Goal: Task Accomplishment & Management: Manage account settings

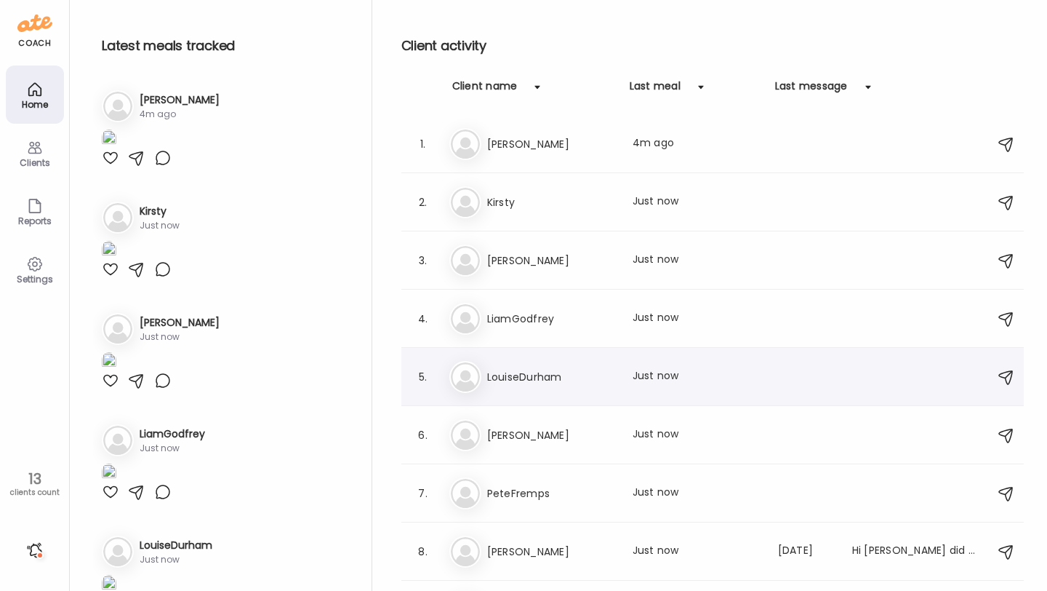
scroll to position [273, 0]
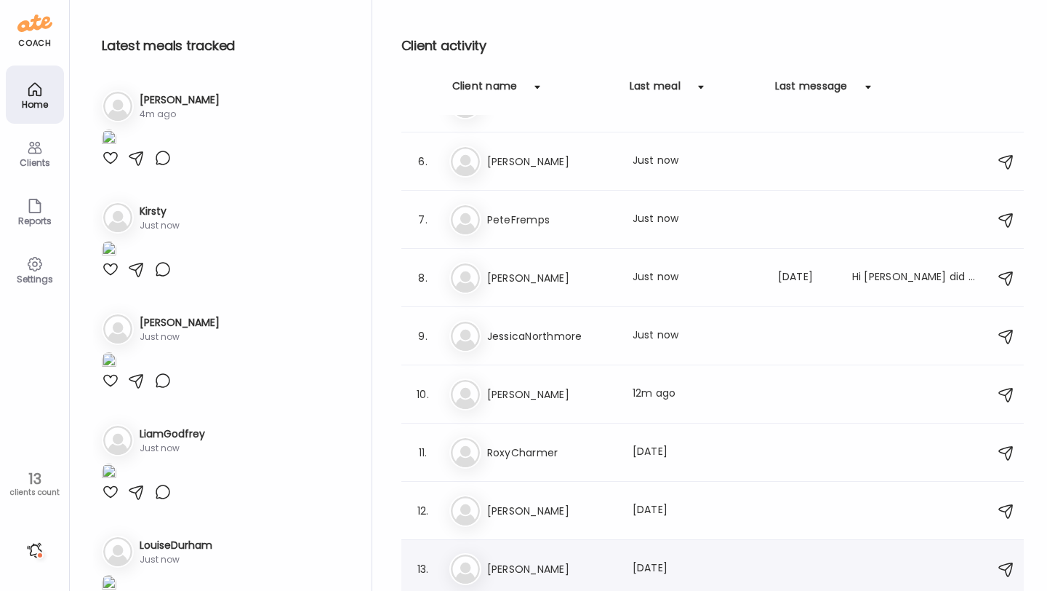
click at [505, 565] on h3 "[PERSON_NAME]" at bounding box center [551, 568] width 128 height 17
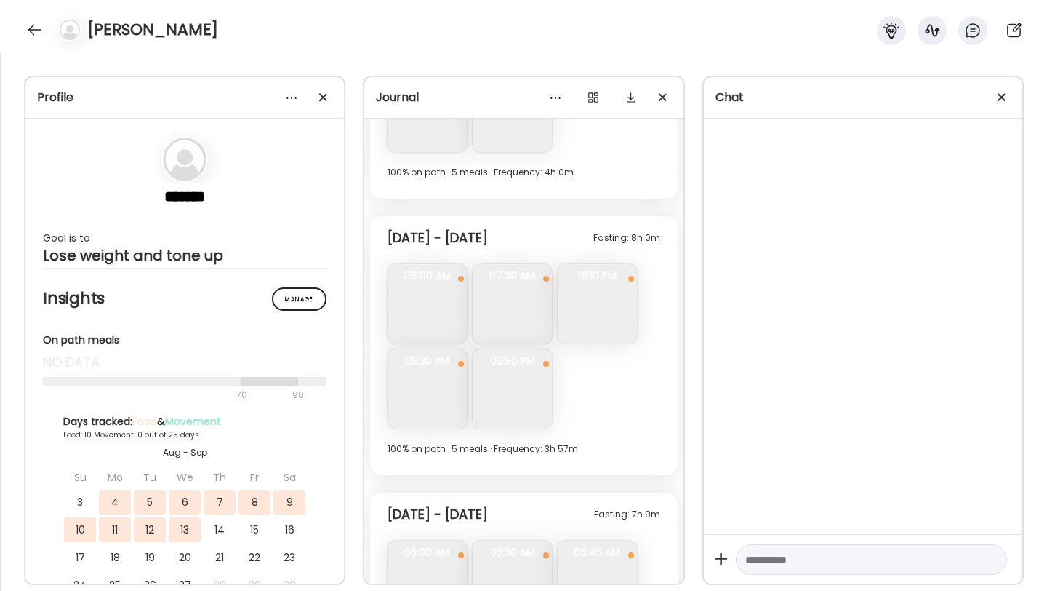
scroll to position [3052, 0]
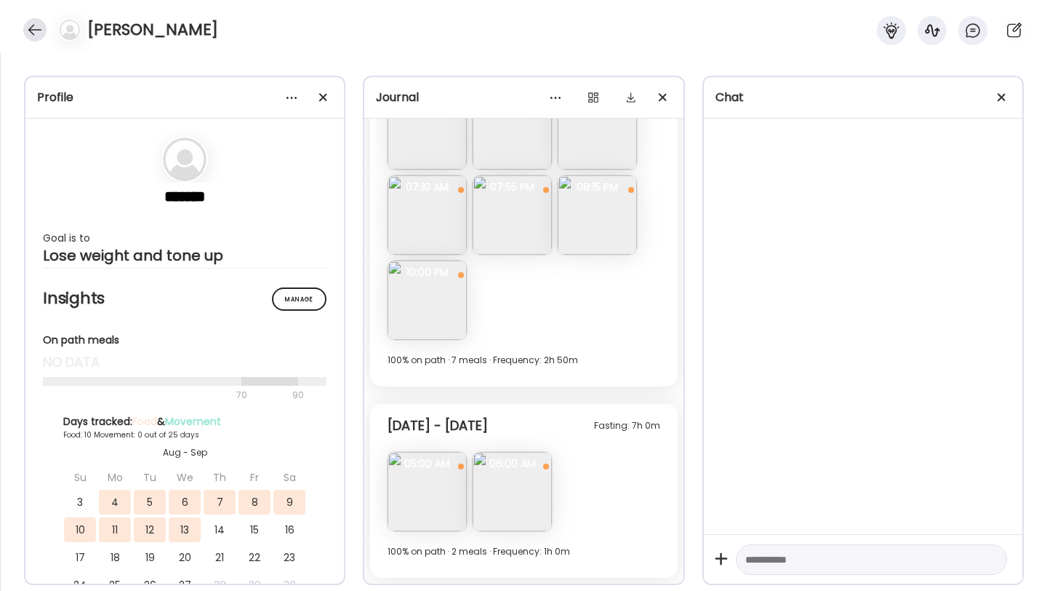
click at [36, 32] on div at bounding box center [34, 29] width 23 height 23
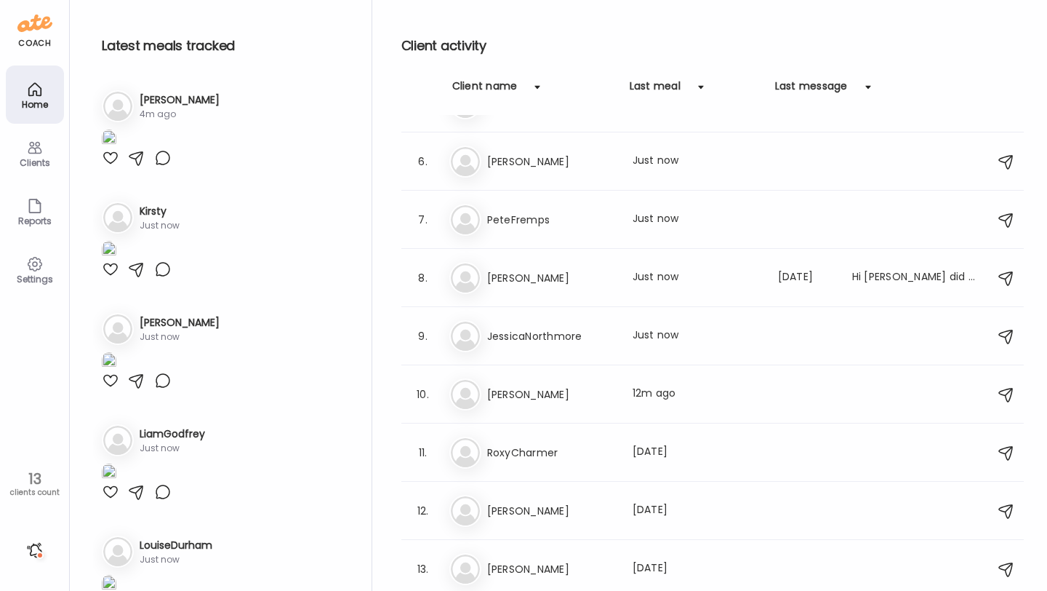
click at [29, 483] on div "13" at bounding box center [34, 478] width 59 height 17
click at [33, 153] on icon at bounding box center [35, 148] width 14 height 12
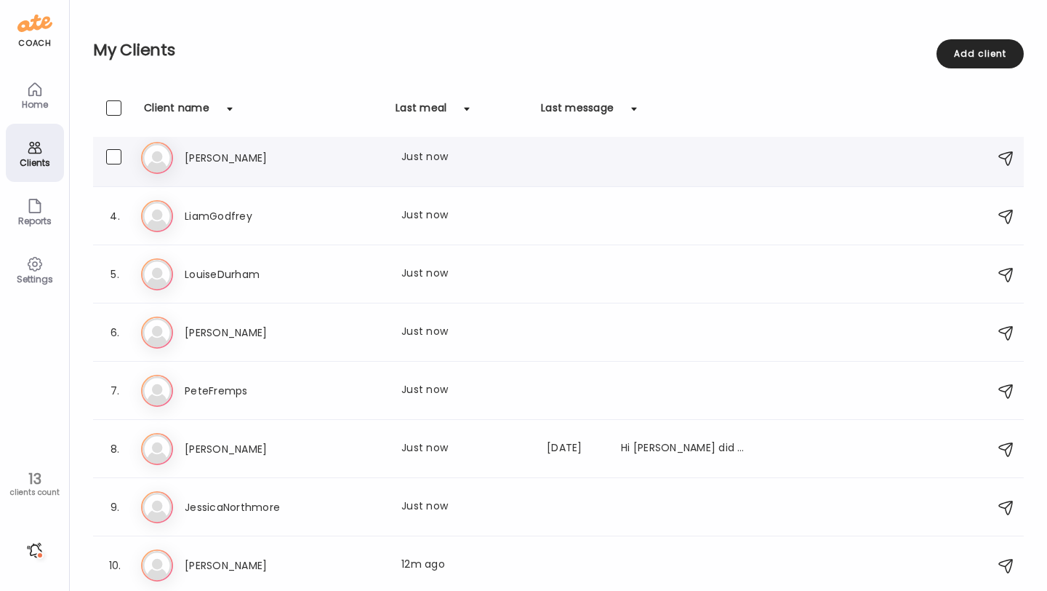
scroll to position [300, 0]
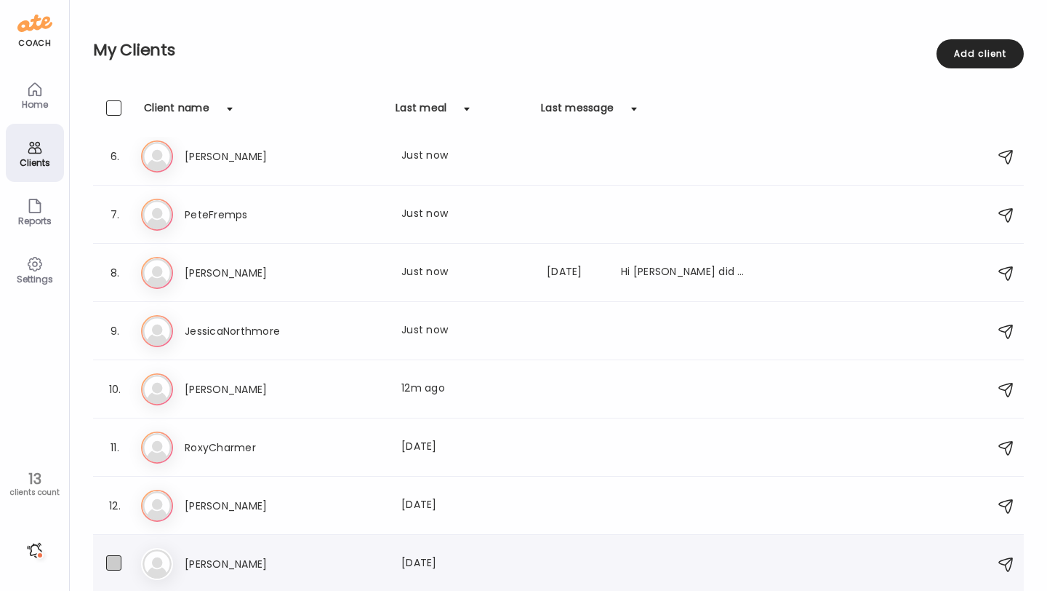
click at [111, 559] on span at bounding box center [113, 562] width 15 height 15
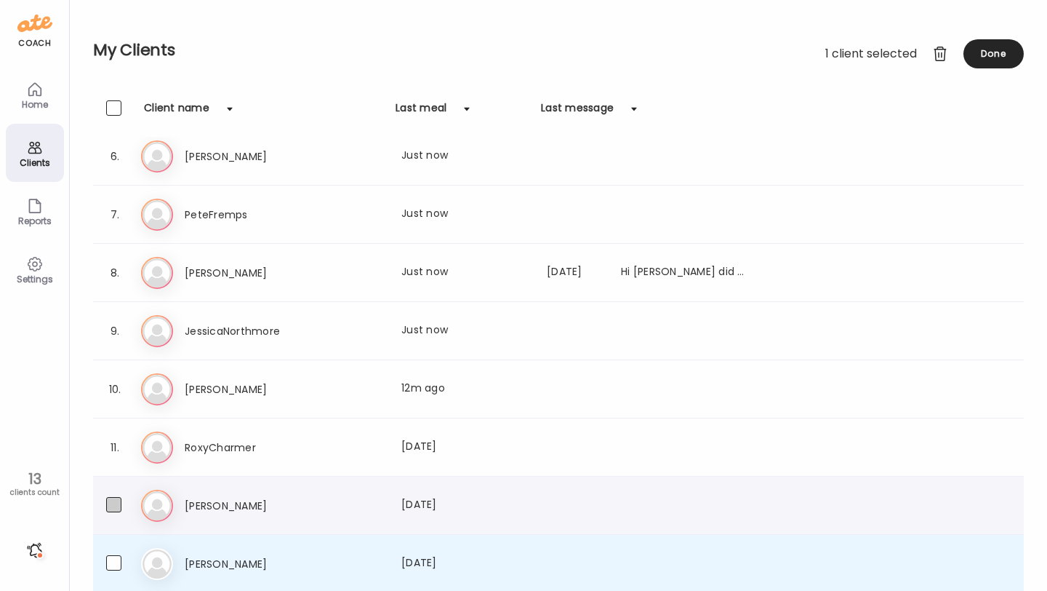
click at [114, 506] on span at bounding box center [113, 504] width 15 height 15
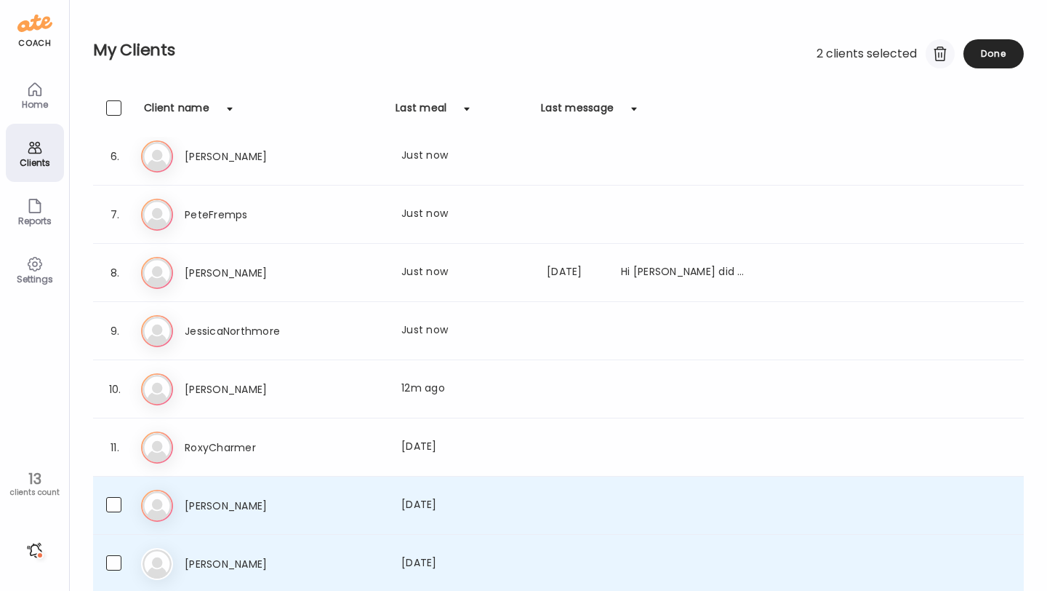
click at [940, 54] on div at bounding box center [940, 53] width 29 height 29
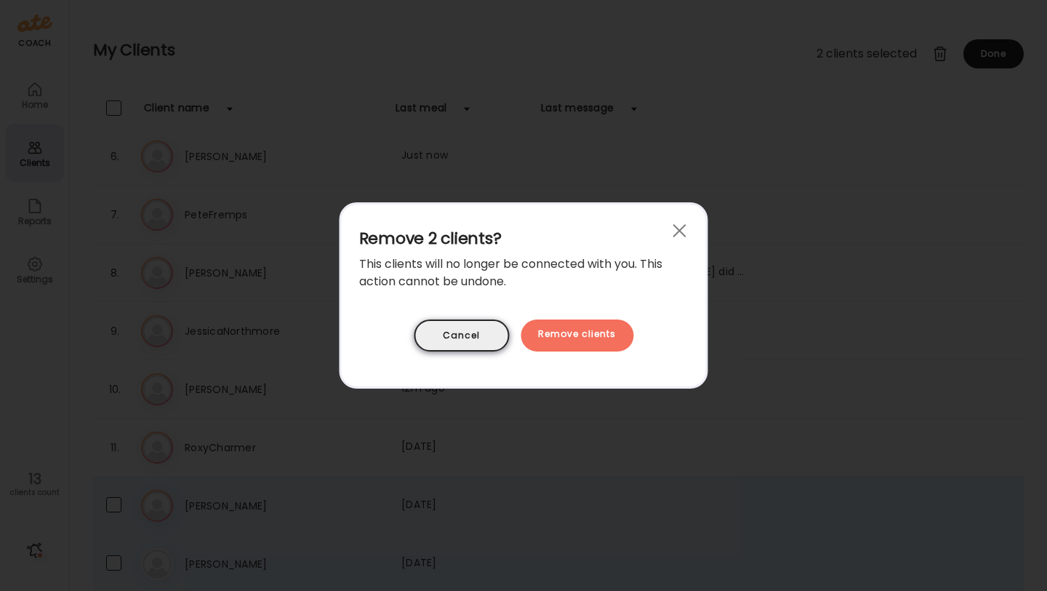
click at [495, 327] on div "Cancel" at bounding box center [461, 335] width 95 height 32
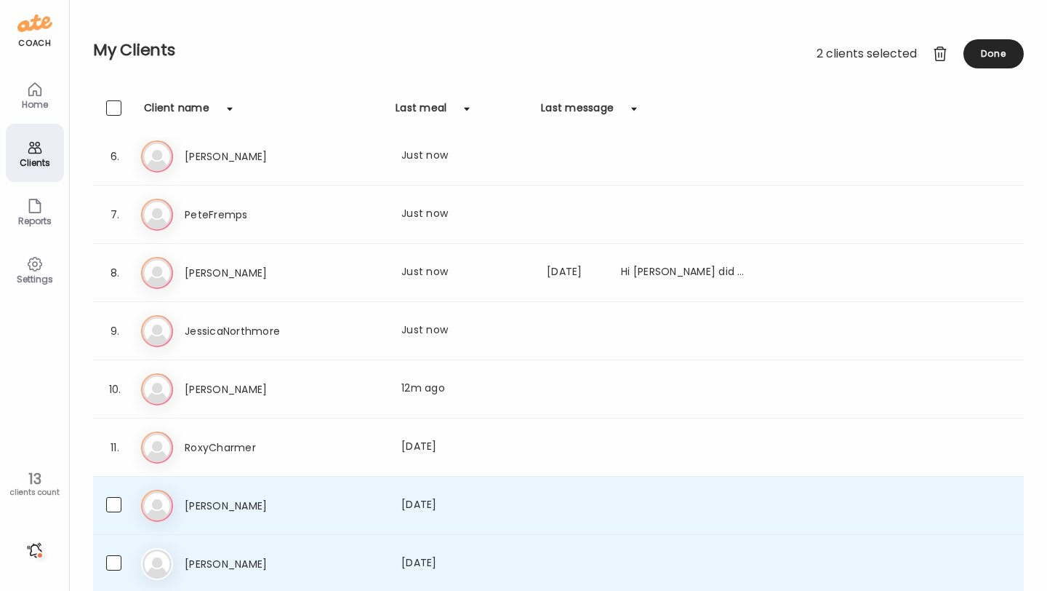
click at [103, 506] on div "12. To [PERSON_NAME] Last meal: [DATE]" at bounding box center [558, 505] width 931 height 58
click at [112, 503] on span at bounding box center [113, 504] width 15 height 15
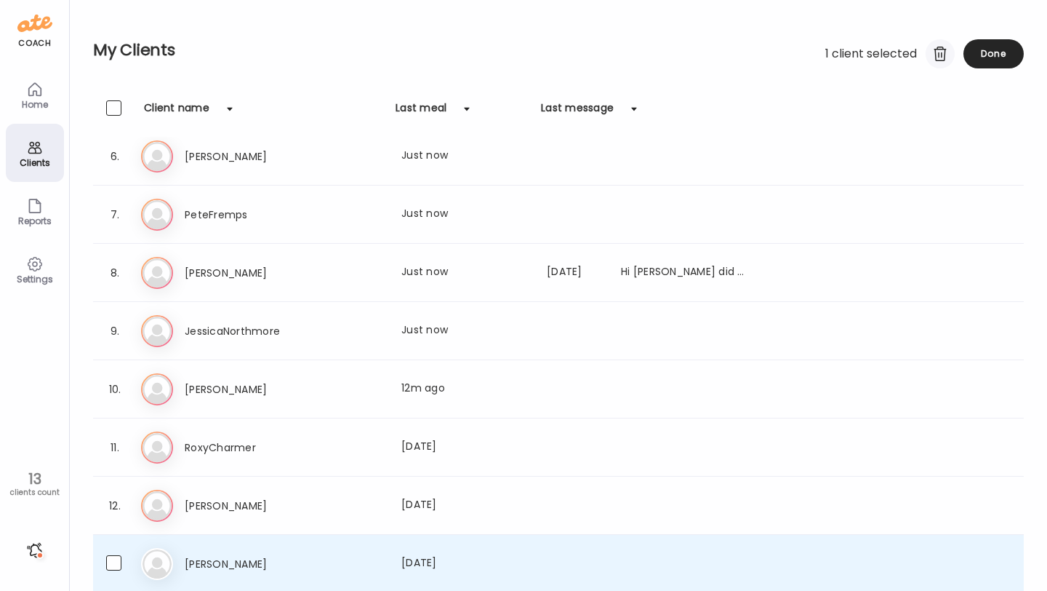
click at [933, 65] on div at bounding box center [940, 53] width 29 height 29
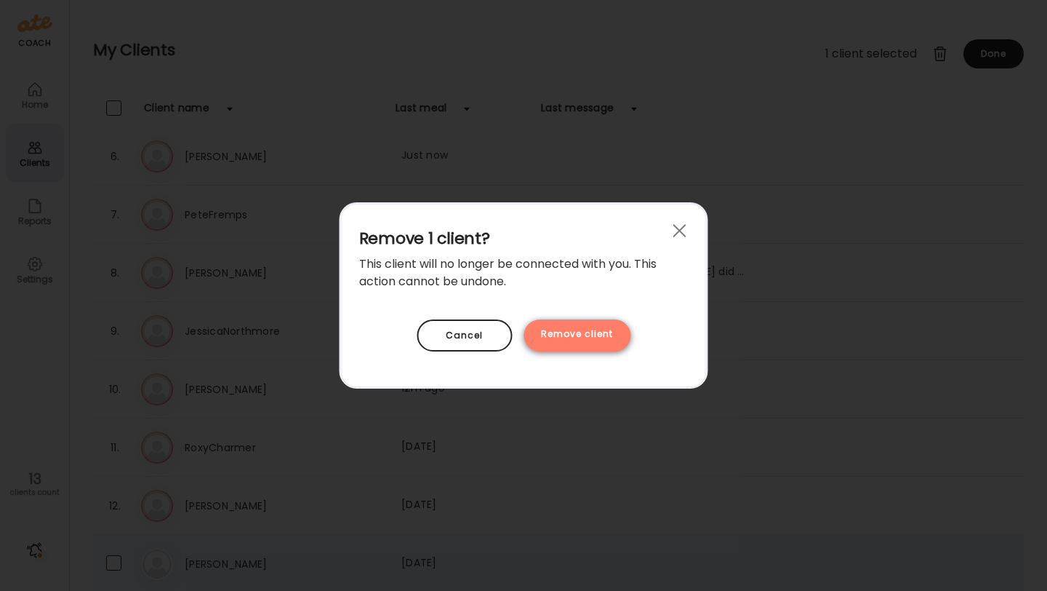
click at [581, 331] on div "Remove client" at bounding box center [577, 335] width 107 height 32
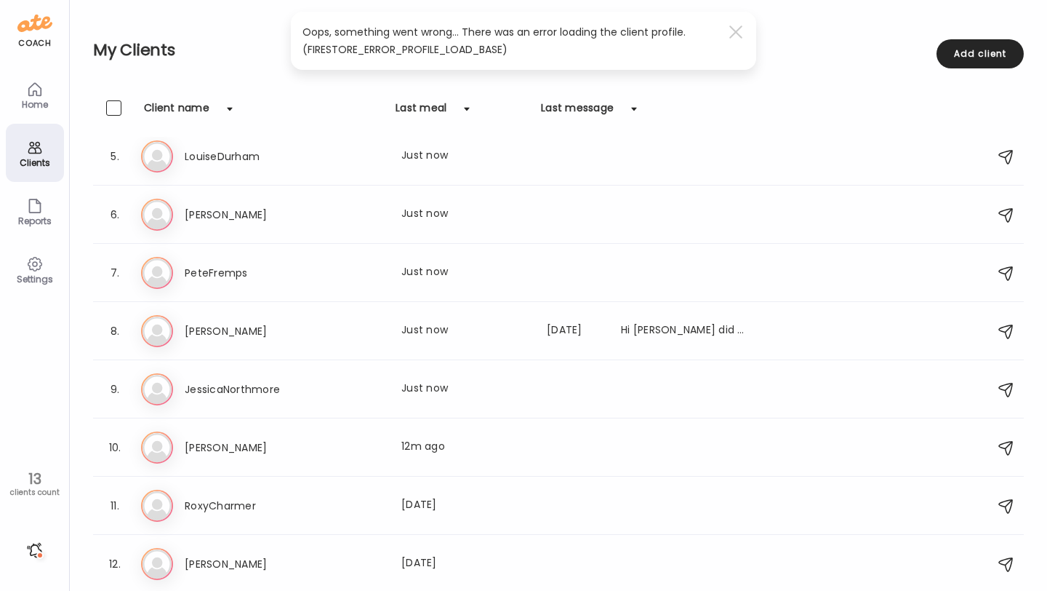
scroll to position [242, 0]
click at [31, 111] on div "Home" at bounding box center [35, 94] width 58 height 58
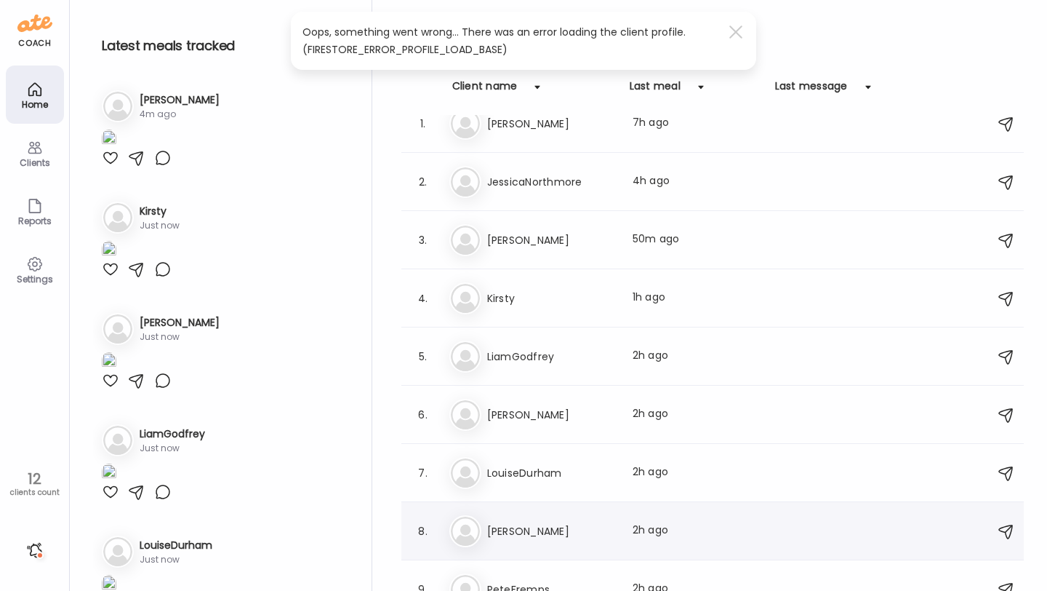
scroll to position [0, 0]
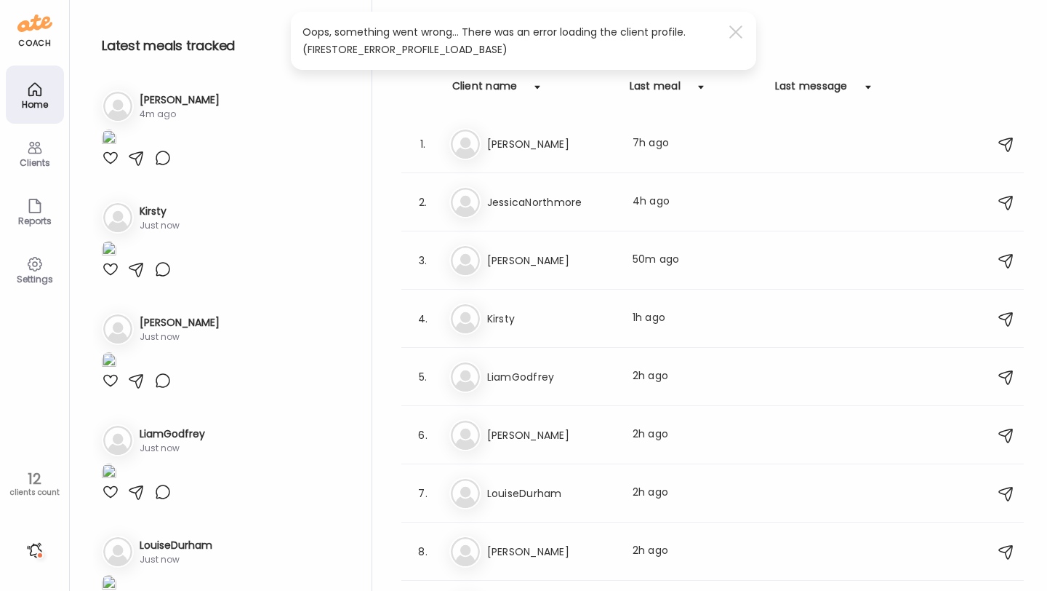
click at [36, 90] on icon at bounding box center [34, 89] width 12 height 12
click at [533, 144] on h3 "[PERSON_NAME]" at bounding box center [551, 143] width 128 height 17
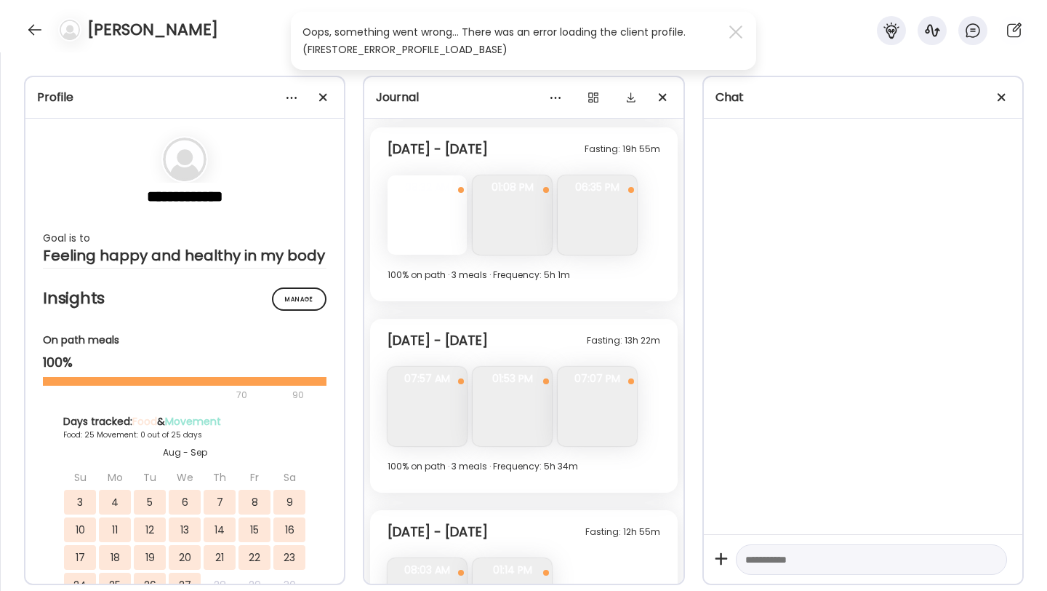
scroll to position [6225, 0]
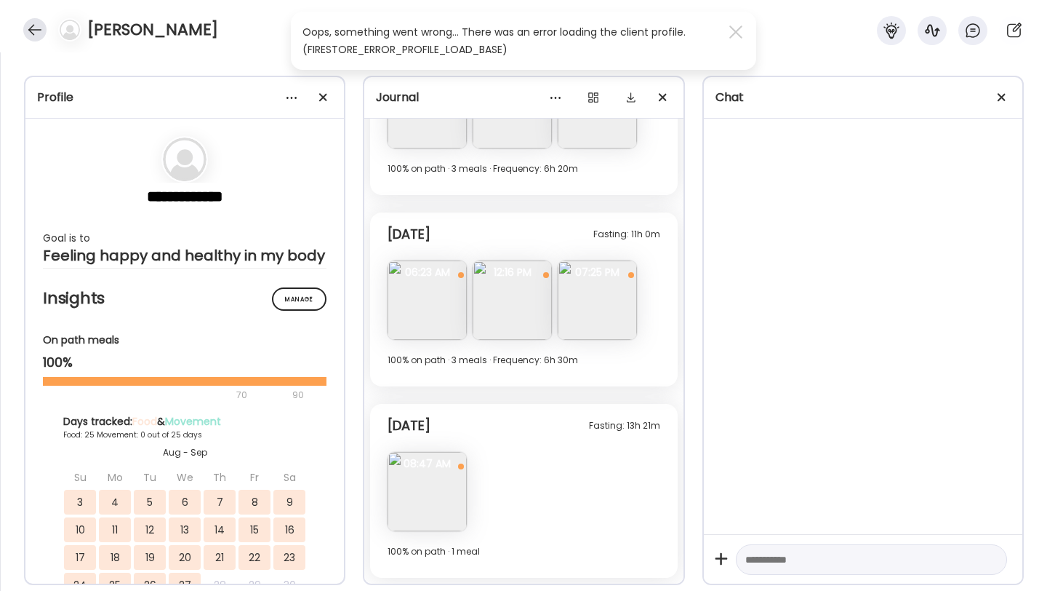
click at [36, 34] on div at bounding box center [34, 29] width 23 height 23
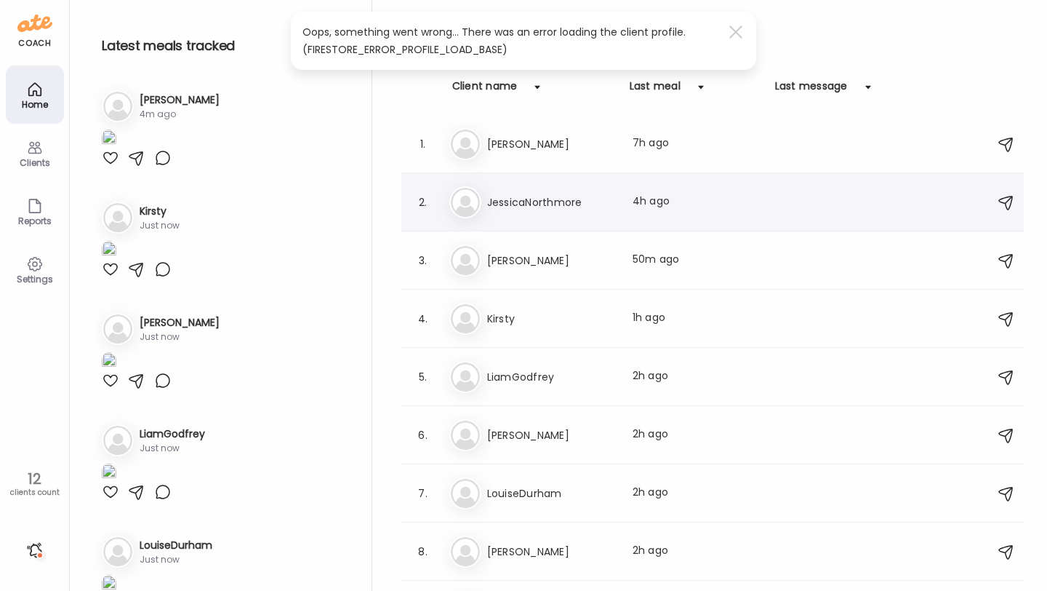
click at [517, 201] on h3 "JessicaNorthmore" at bounding box center [551, 201] width 128 height 17
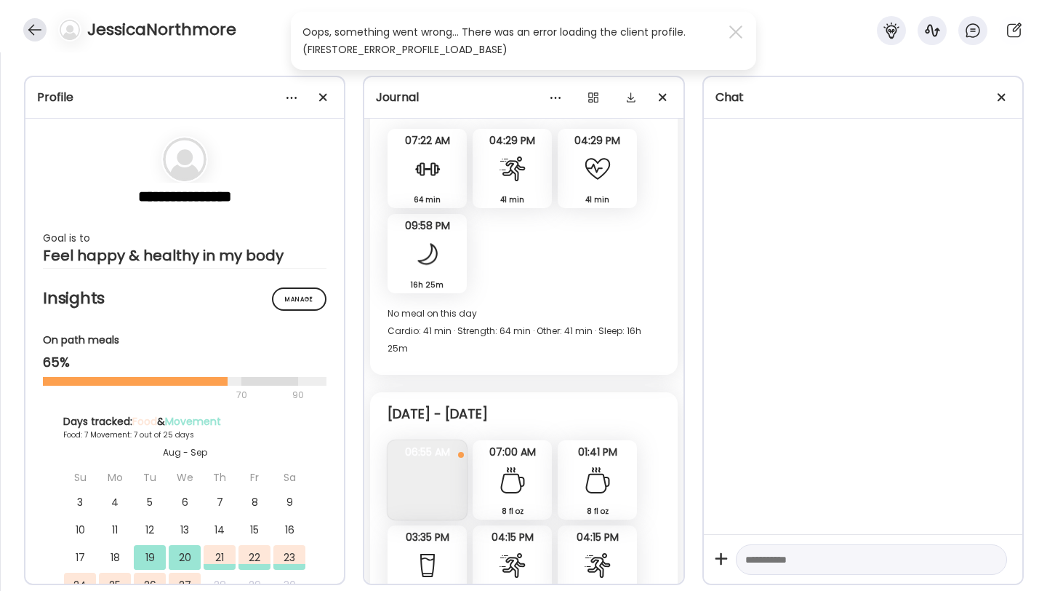
scroll to position [3575, 0]
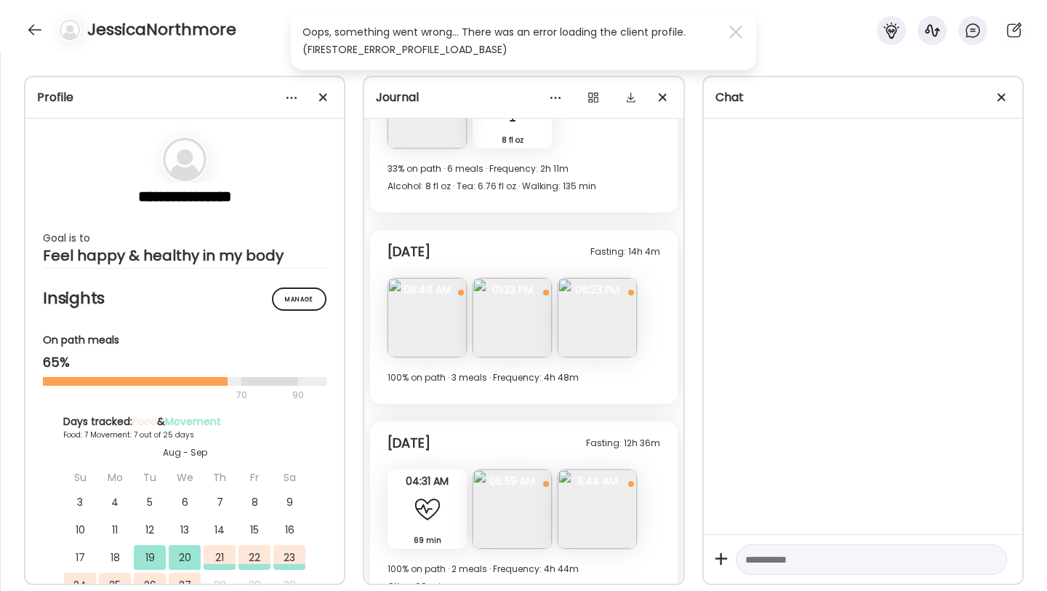
click at [519, 487] on img at bounding box center [512, 508] width 79 height 79
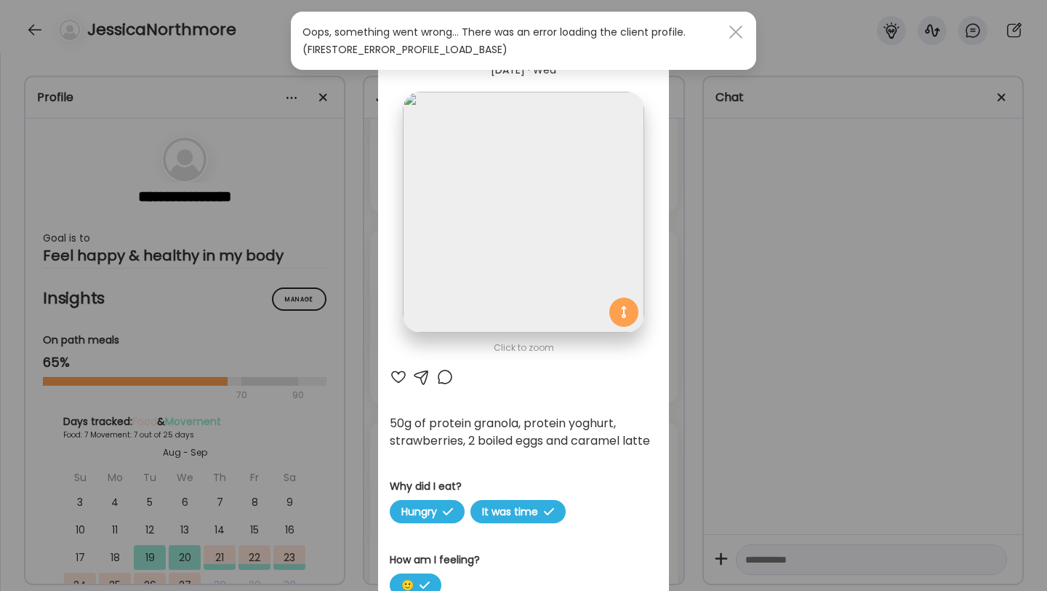
click at [735, 36] on div at bounding box center [736, 31] width 29 height 29
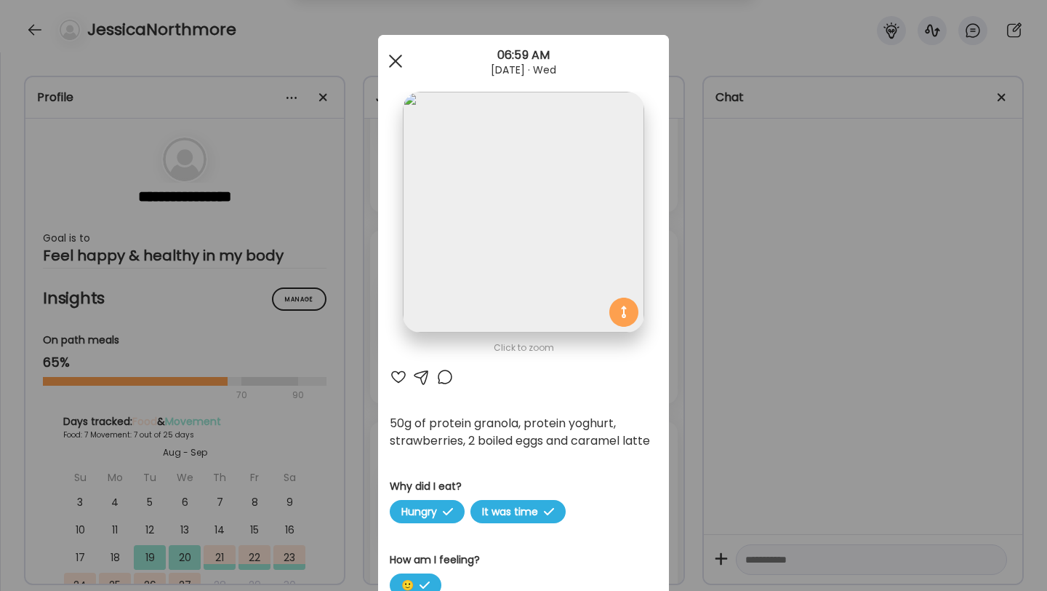
click at [391, 69] on div at bounding box center [395, 61] width 29 height 29
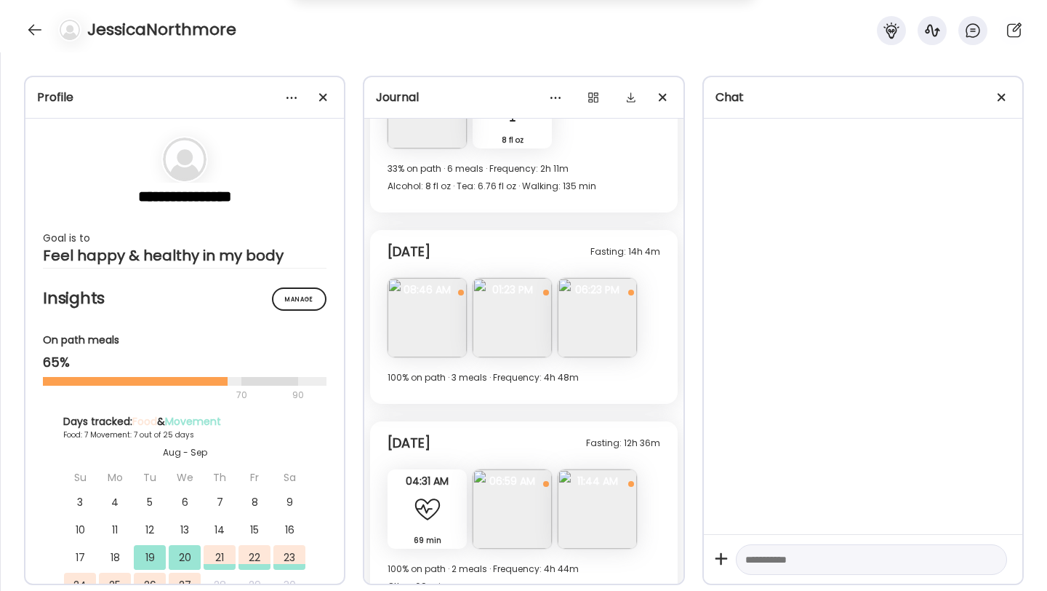
click at [583, 484] on img at bounding box center [597, 508] width 79 height 79
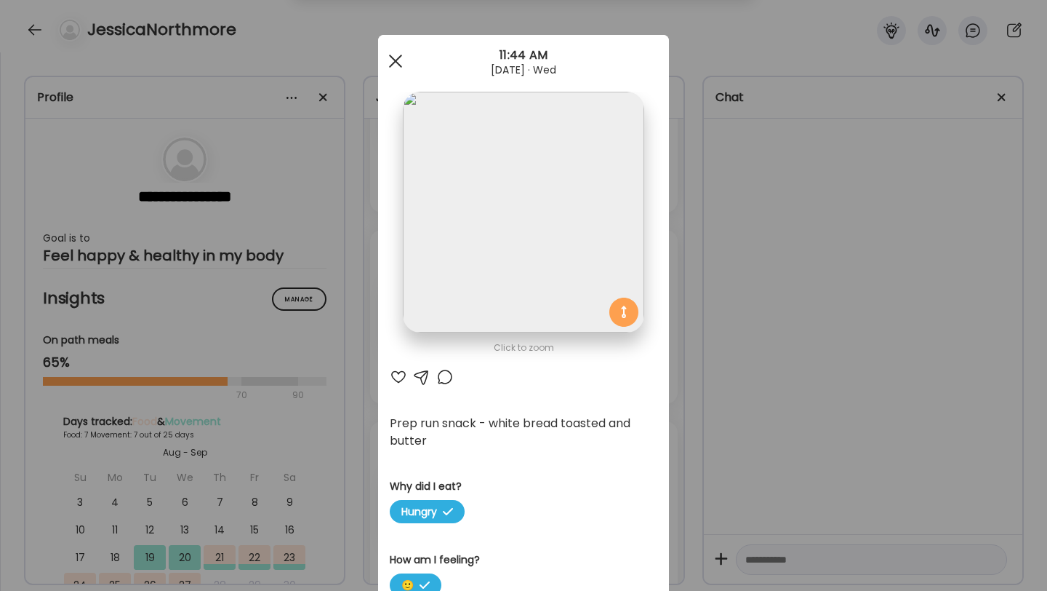
click at [391, 63] on span at bounding box center [395, 61] width 13 height 13
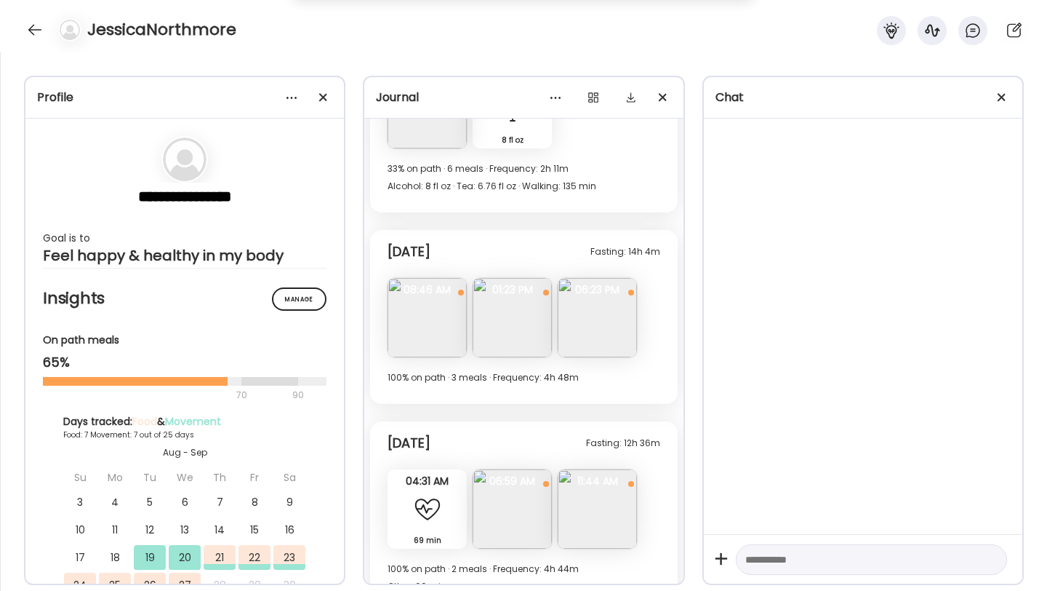
click at [492, 469] on img at bounding box center [512, 508] width 79 height 79
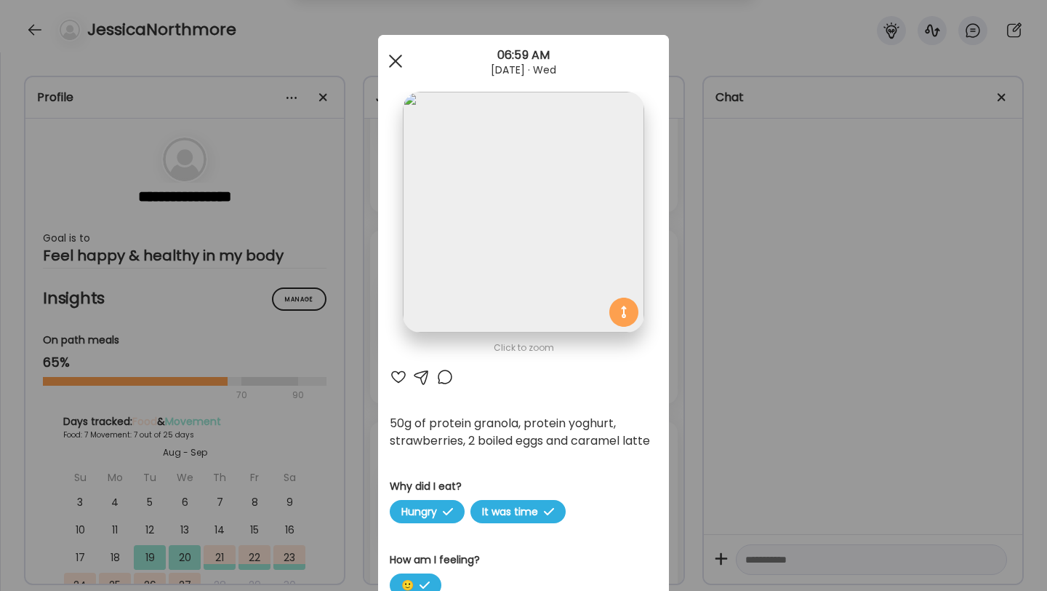
click at [398, 48] on div at bounding box center [395, 61] width 29 height 29
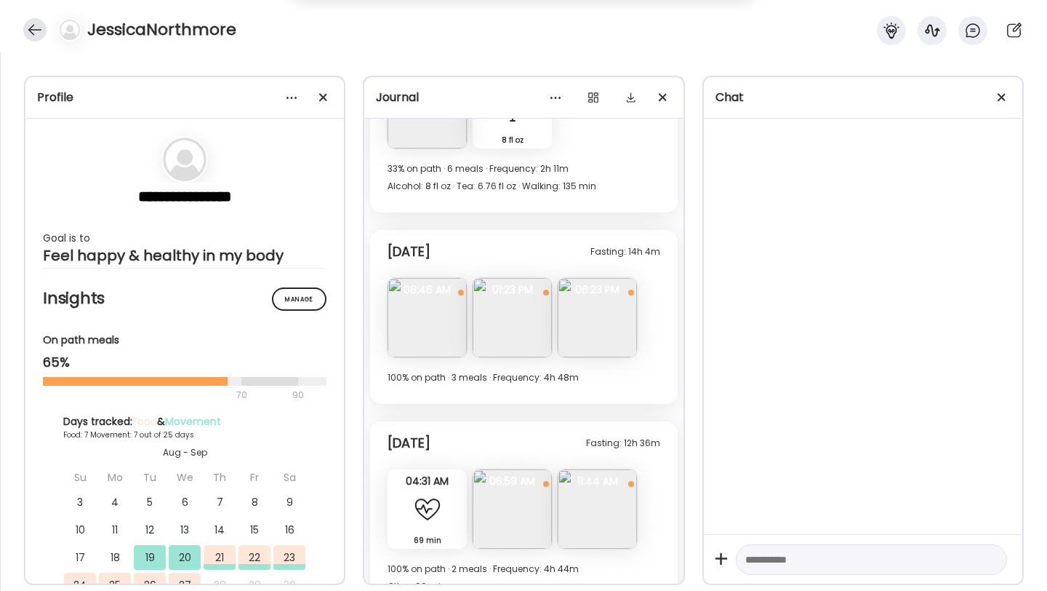
click at [36, 27] on div at bounding box center [34, 29] width 23 height 23
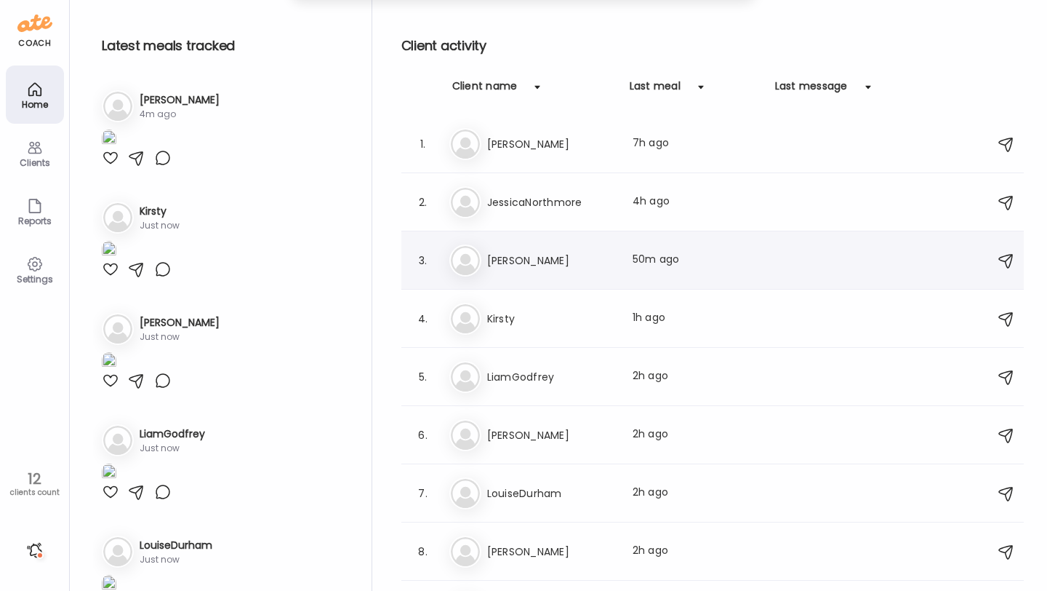
click at [540, 260] on h3 "[PERSON_NAME]" at bounding box center [551, 260] width 128 height 17
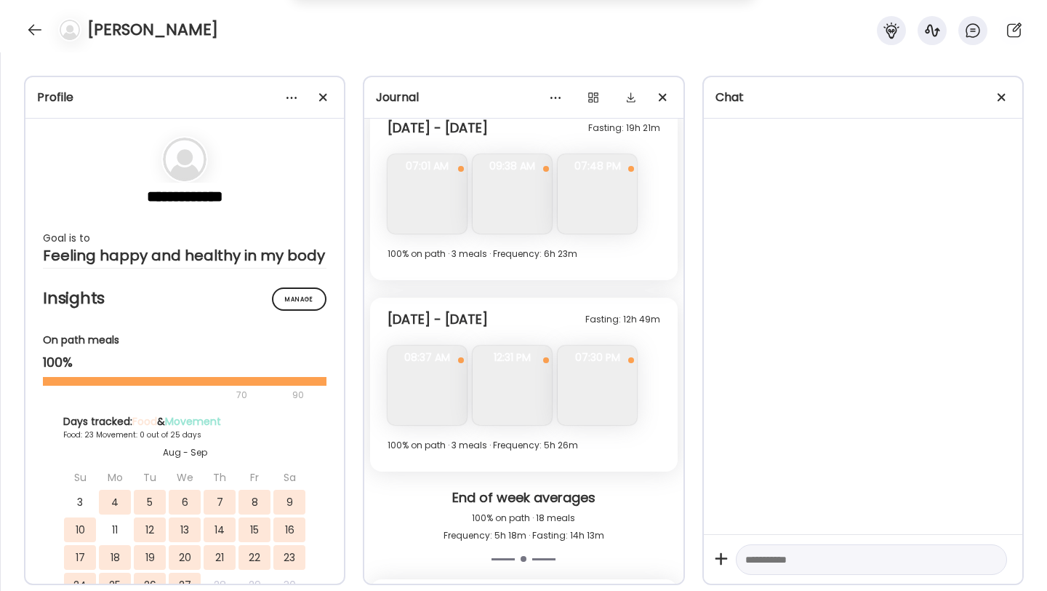
scroll to position [4886, 0]
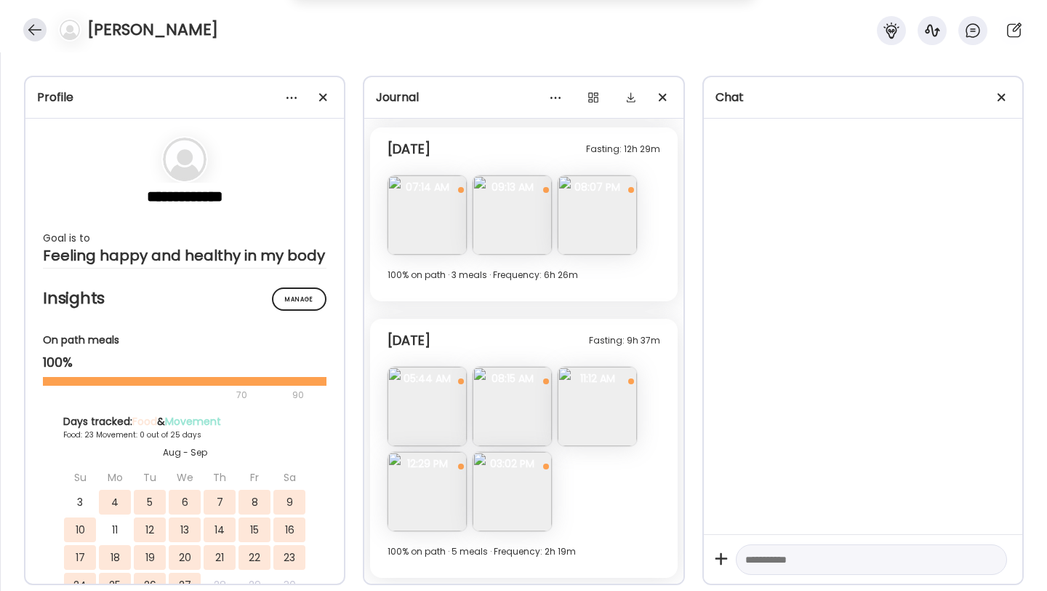
click at [33, 27] on div at bounding box center [34, 29] width 23 height 23
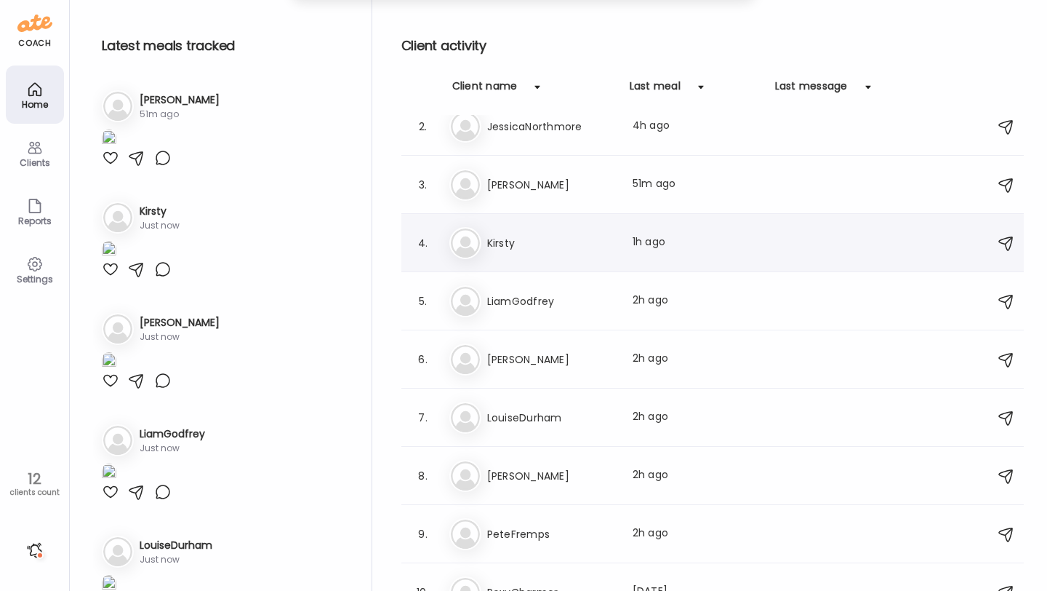
scroll to position [88, 0]
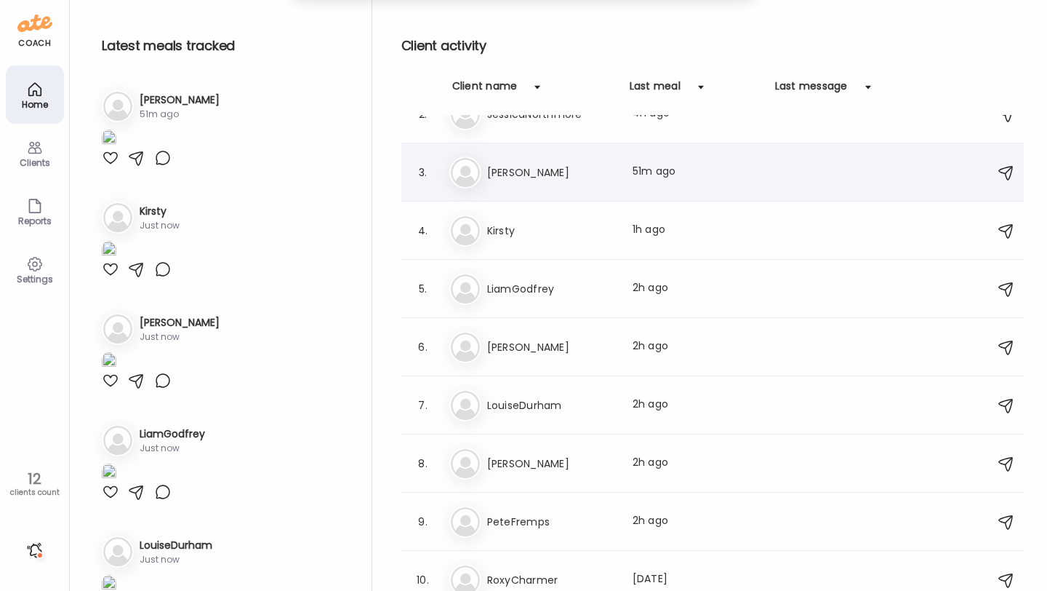
click at [533, 179] on h3 "[PERSON_NAME]" at bounding box center [551, 172] width 128 height 17
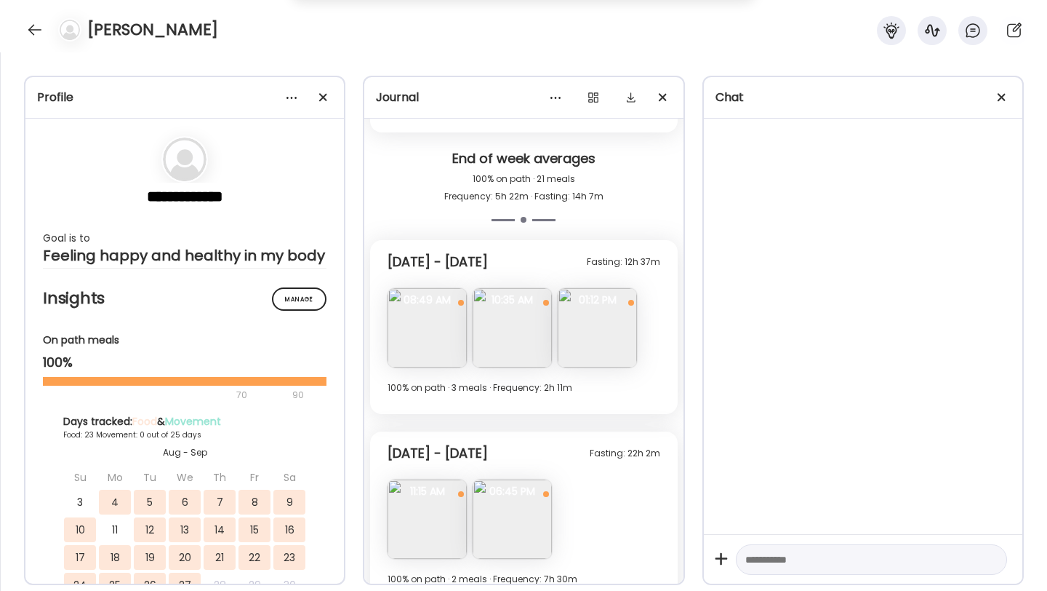
scroll to position [4886, 0]
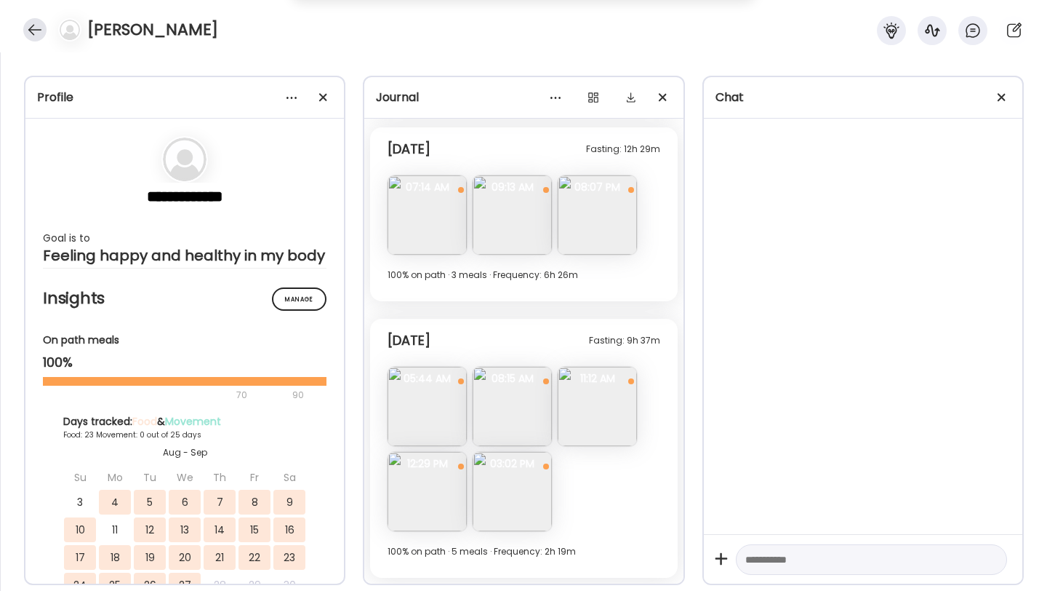
click at [33, 33] on div at bounding box center [34, 29] width 23 height 23
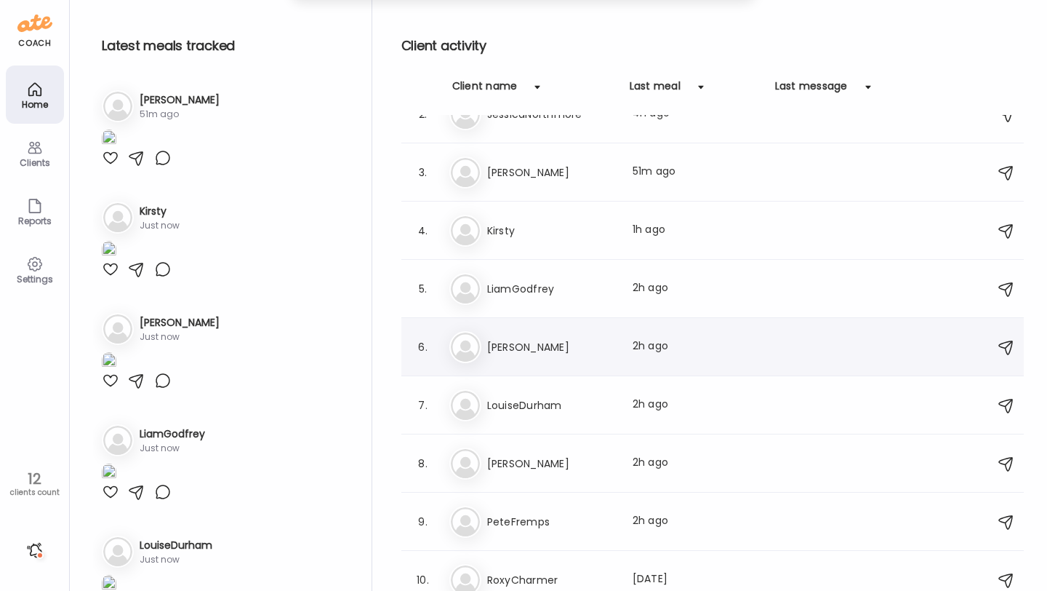
scroll to position [215, 0]
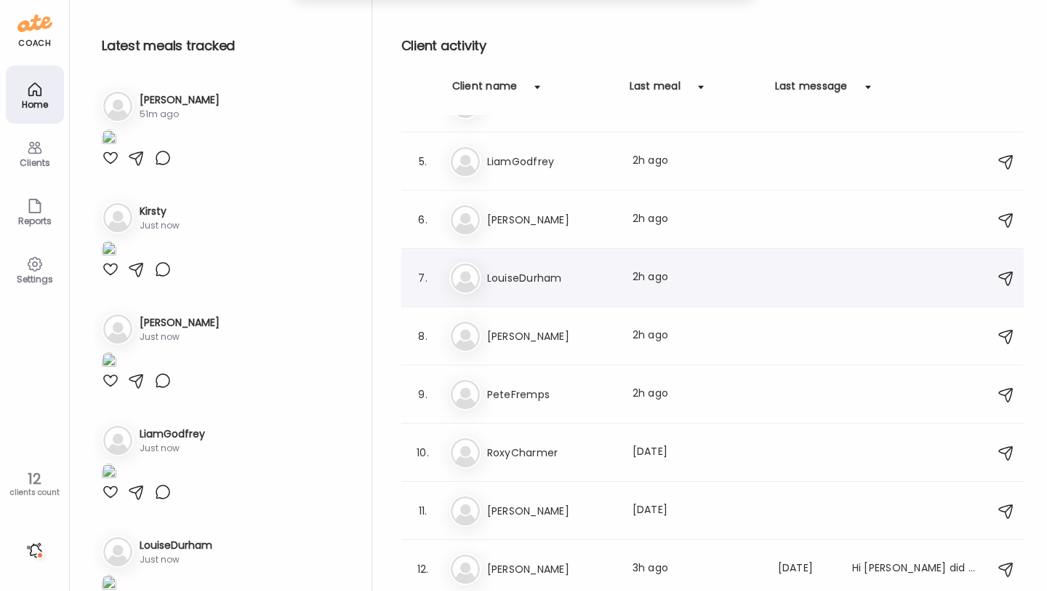
click at [531, 278] on h3 "LouiseDurham" at bounding box center [551, 277] width 128 height 17
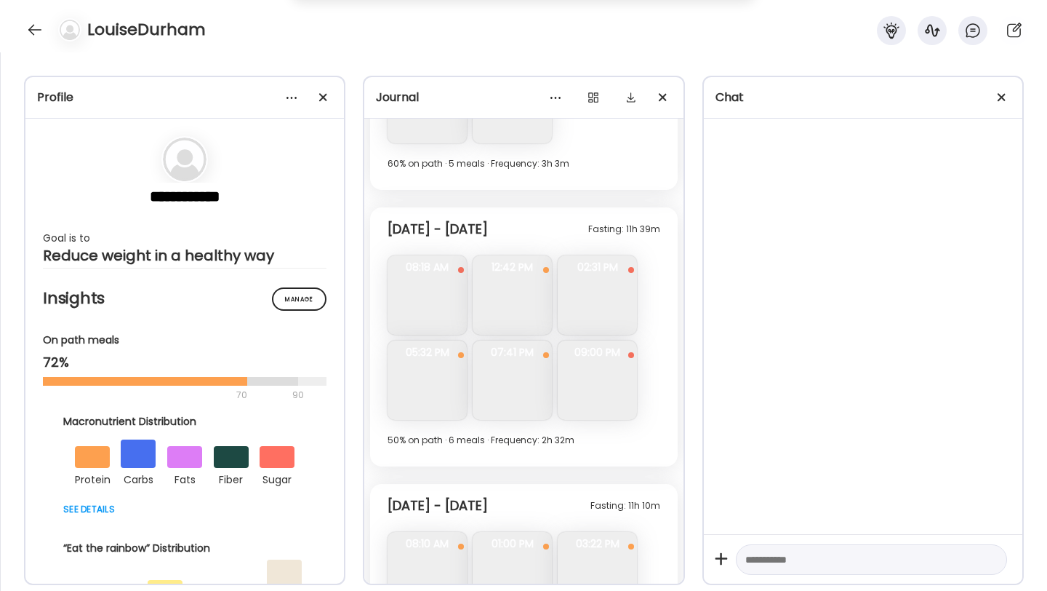
scroll to position [7417, 0]
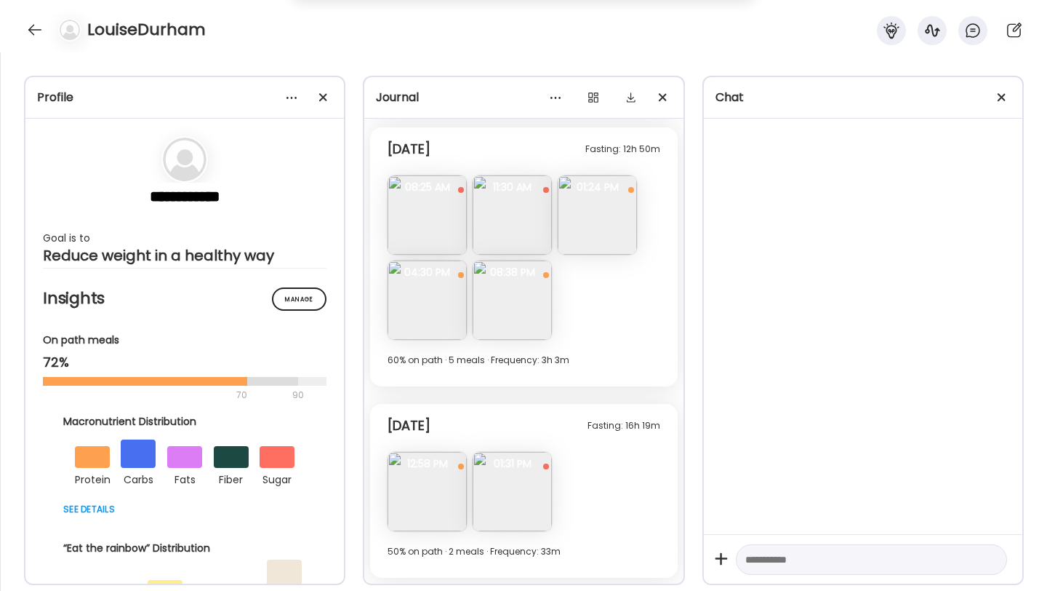
click at [510, 309] on img at bounding box center [512, 299] width 79 height 79
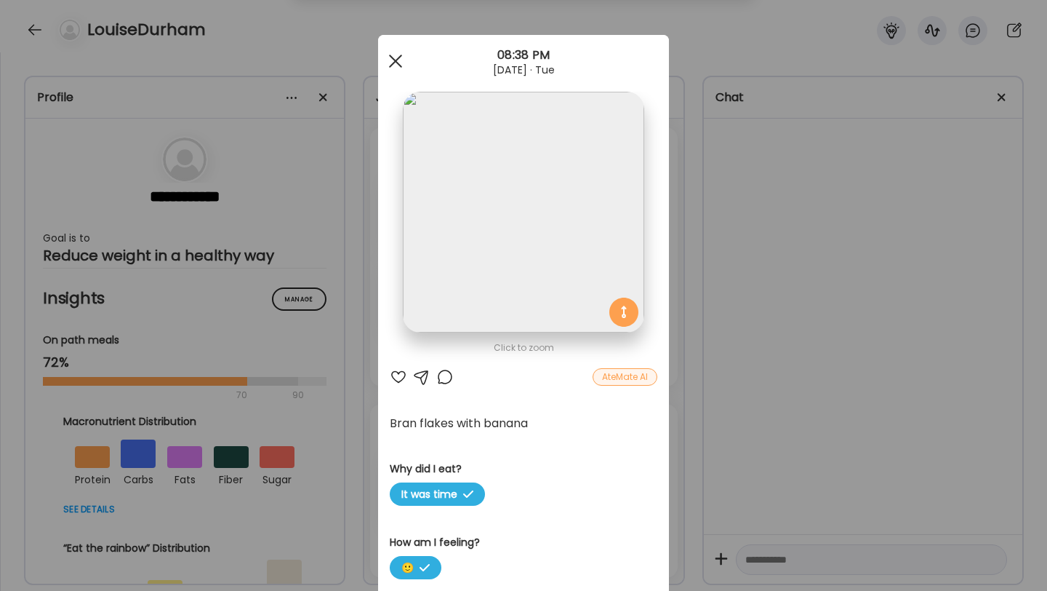
click at [396, 55] on div at bounding box center [395, 61] width 29 height 29
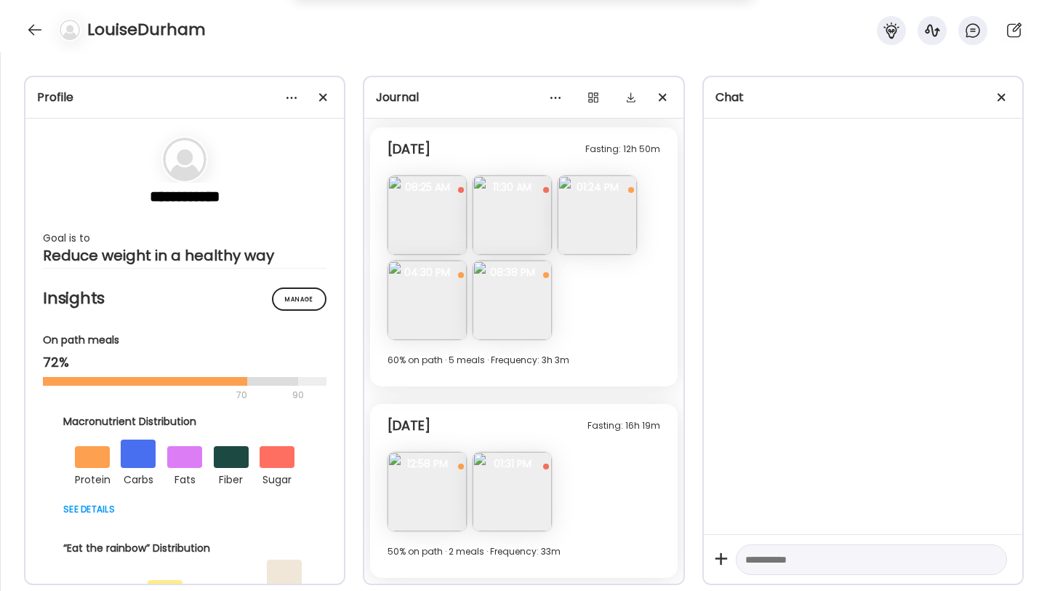
click at [436, 495] on img at bounding box center [427, 491] width 79 height 79
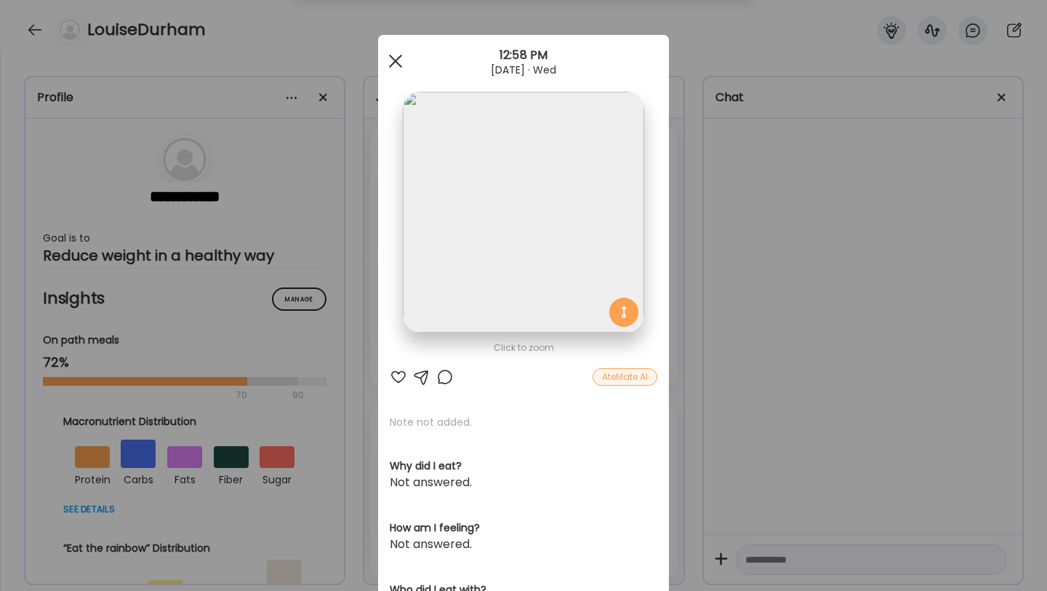
click at [389, 63] on div at bounding box center [395, 61] width 29 height 29
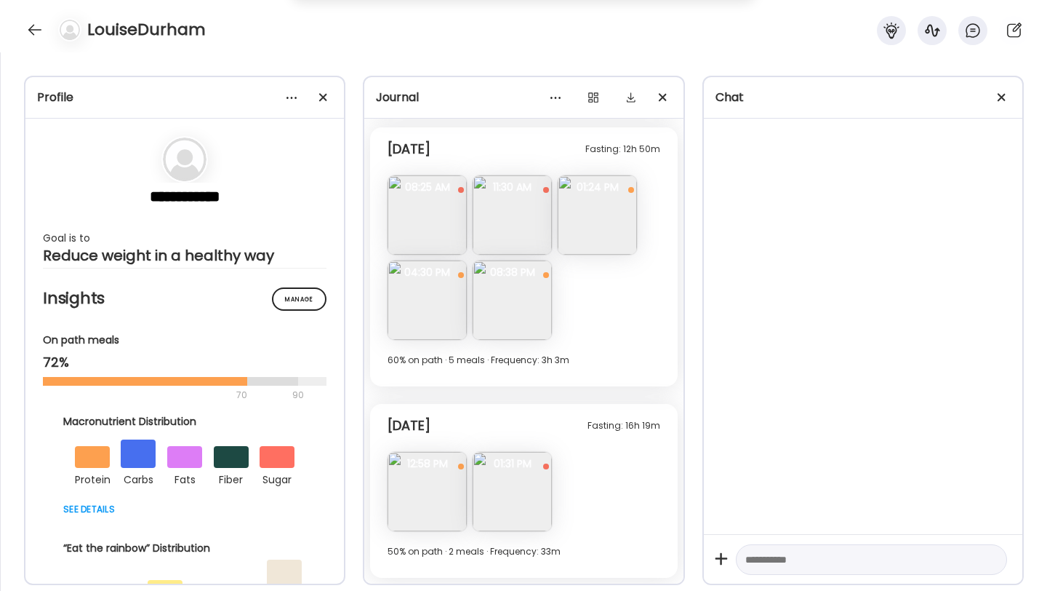
click at [20, 34] on div "LouiseDurham" at bounding box center [523, 26] width 1047 height 52
click at [35, 34] on div at bounding box center [34, 29] width 23 height 23
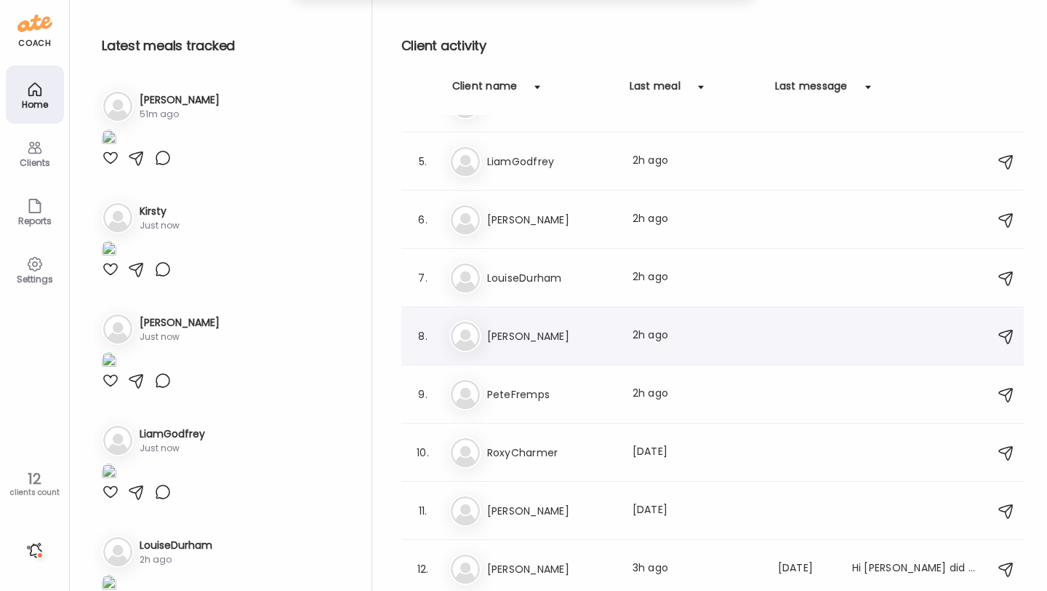
click at [560, 331] on h3 "[PERSON_NAME]" at bounding box center [551, 335] width 128 height 17
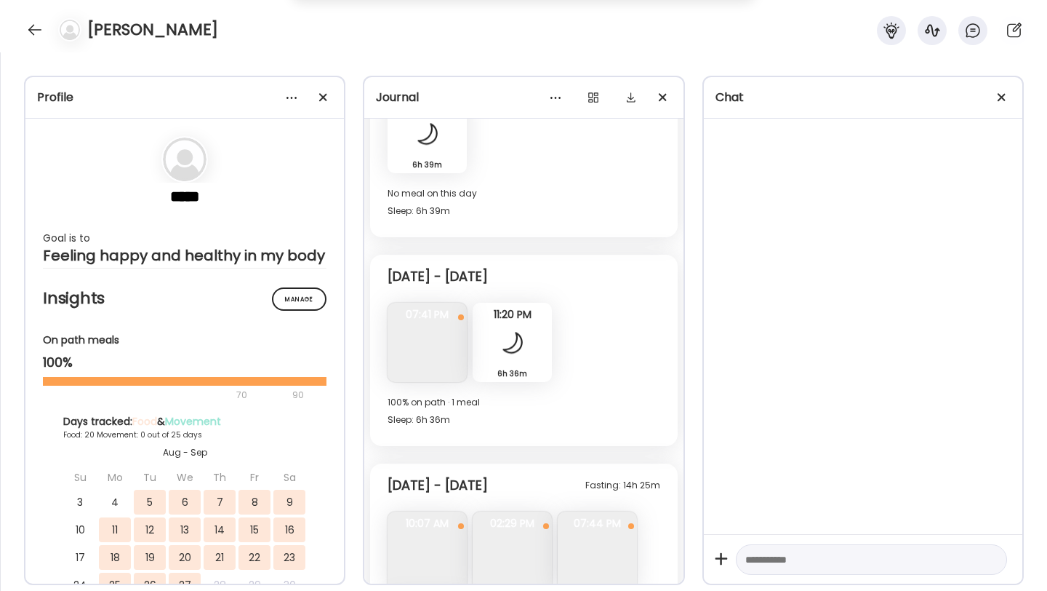
scroll to position [7652, 0]
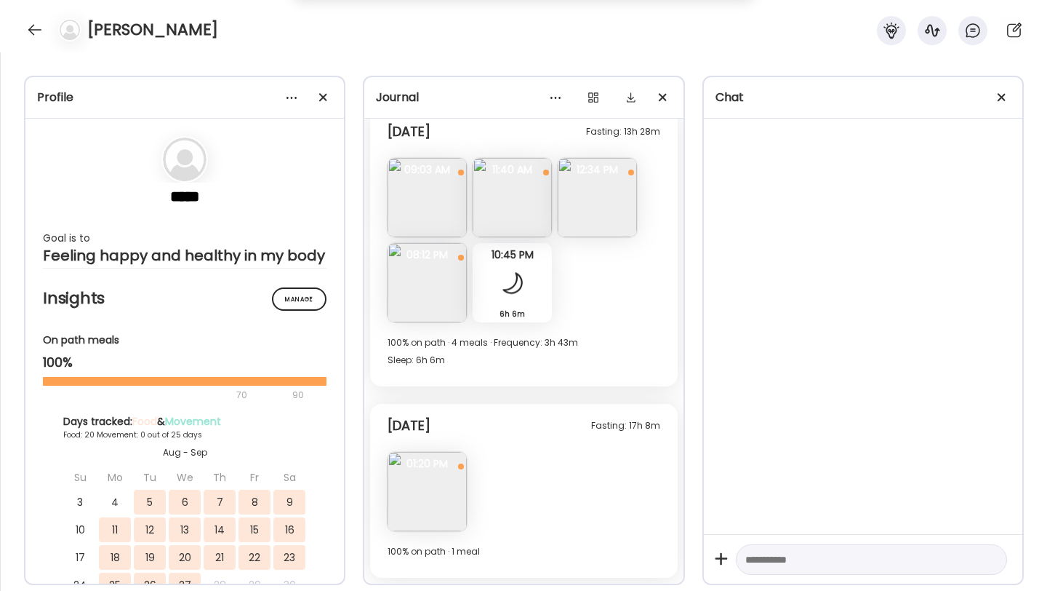
click at [463, 466] on span "01:20 PM" at bounding box center [427, 463] width 79 height 13
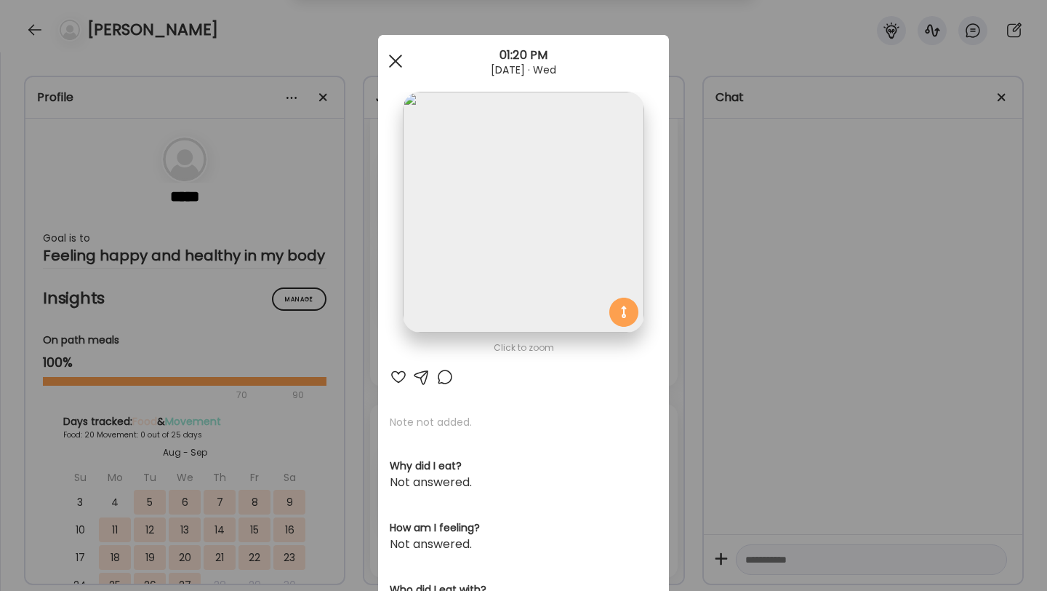
click at [398, 59] on span at bounding box center [395, 61] width 13 height 13
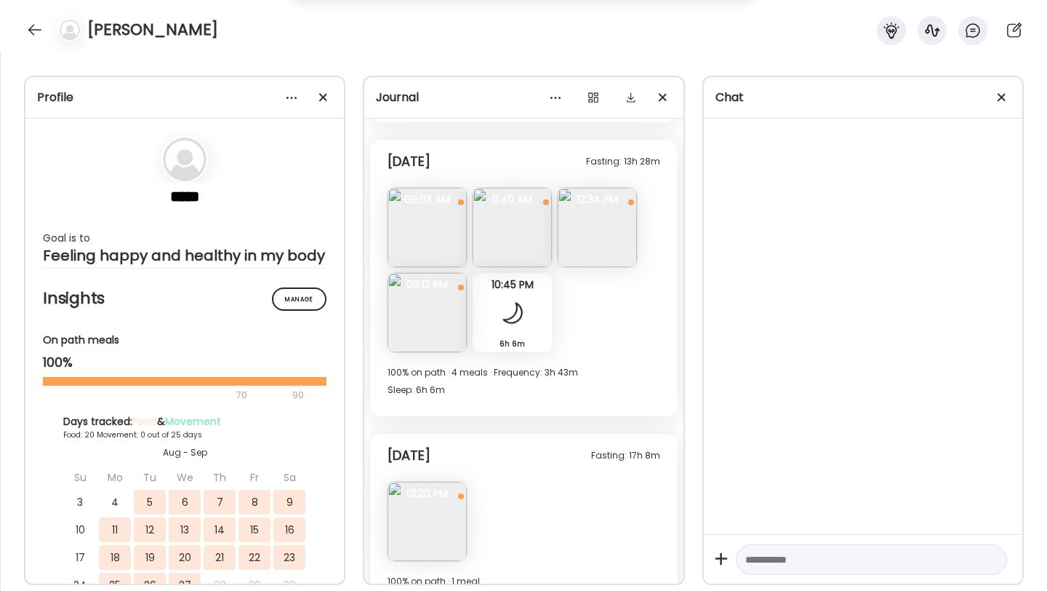
scroll to position [7619, 0]
click at [21, 31] on div "[PERSON_NAME]" at bounding box center [523, 26] width 1047 height 52
click at [30, 31] on div at bounding box center [34, 29] width 23 height 23
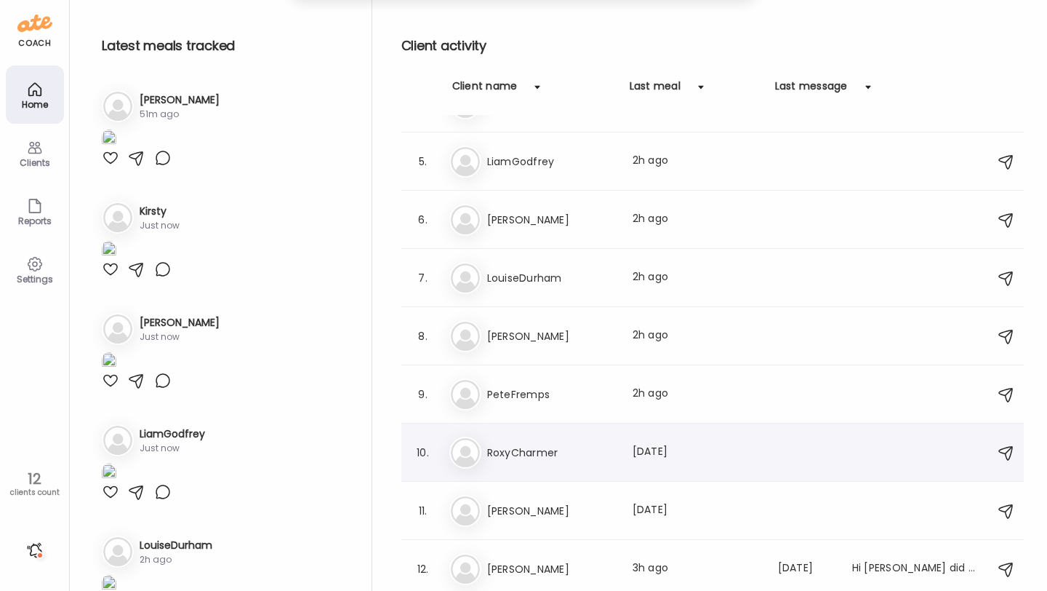
scroll to position [0, 0]
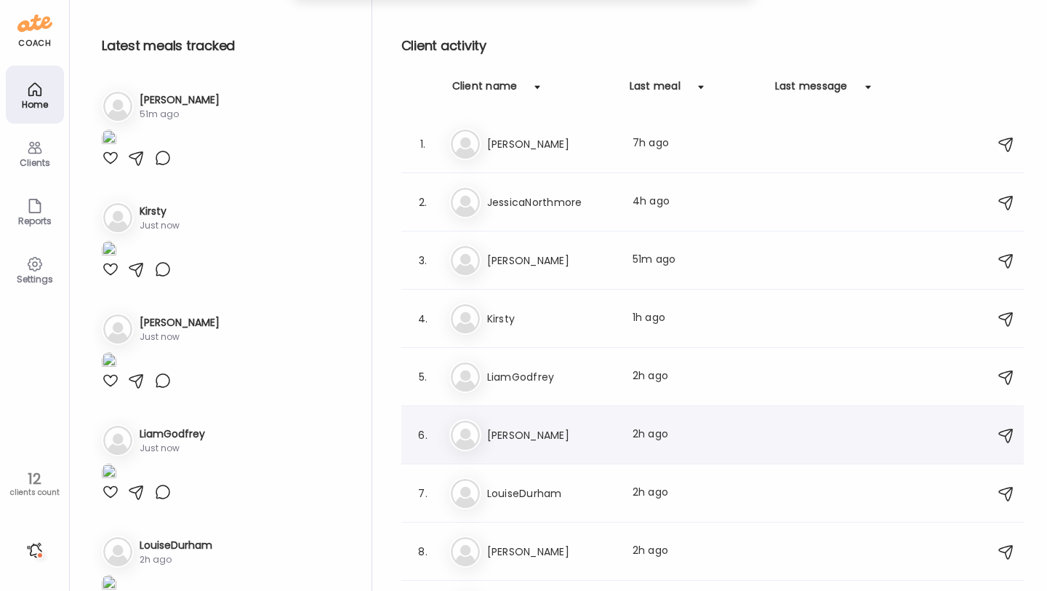
click at [536, 431] on h3 "[PERSON_NAME]" at bounding box center [551, 434] width 128 height 17
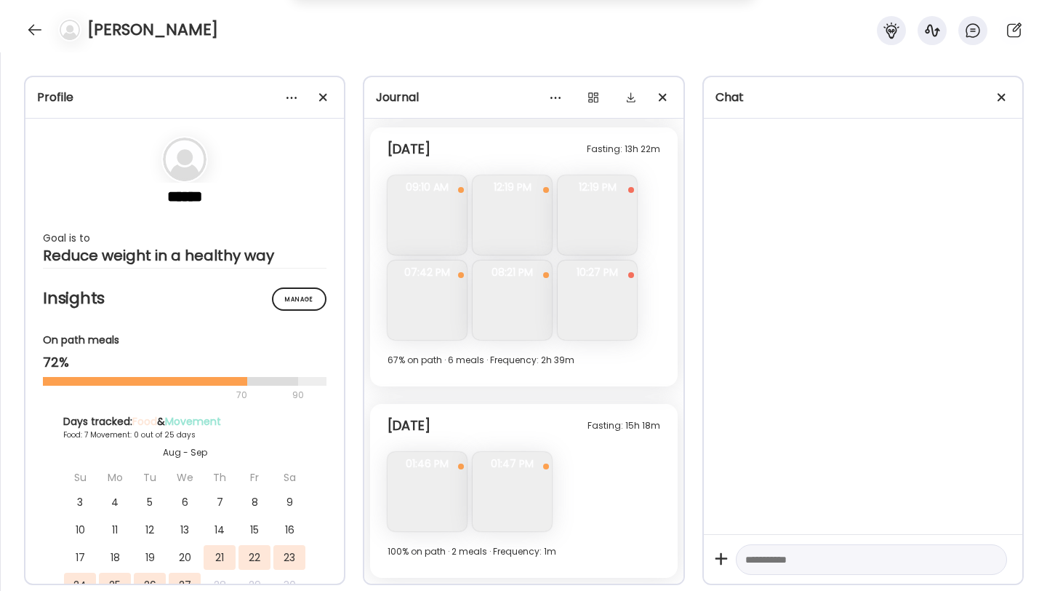
scroll to position [3027, 0]
click at [34, 30] on div at bounding box center [34, 29] width 23 height 23
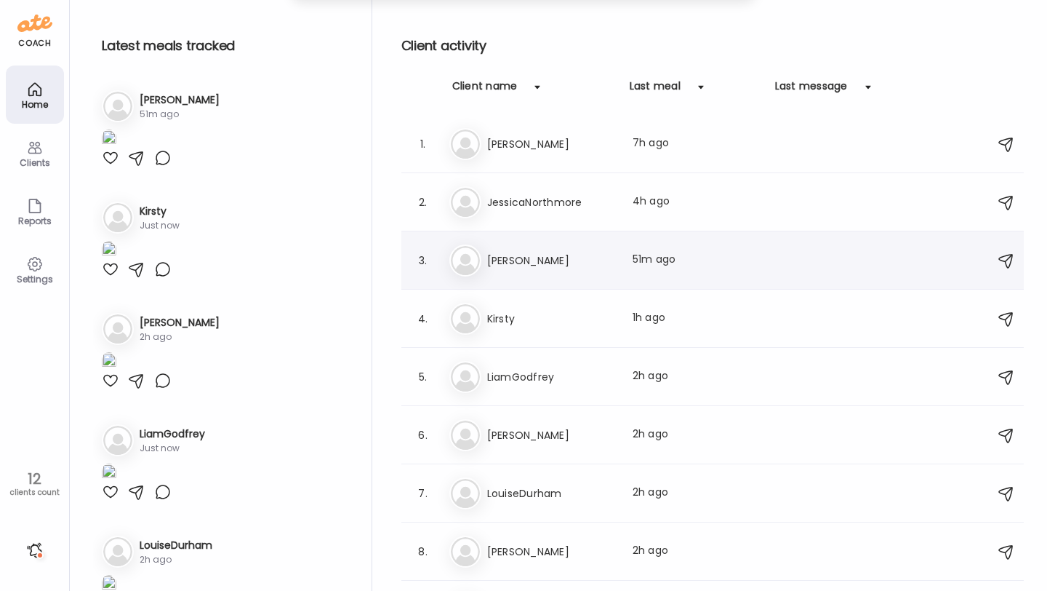
click at [515, 243] on div "3. Ka [PERSON_NAME] Last meal: 51m ago" at bounding box center [713, 260] width 623 height 58
click at [522, 159] on div "Bo [PERSON_NAME] Last meal: 7h ago" at bounding box center [715, 144] width 531 height 32
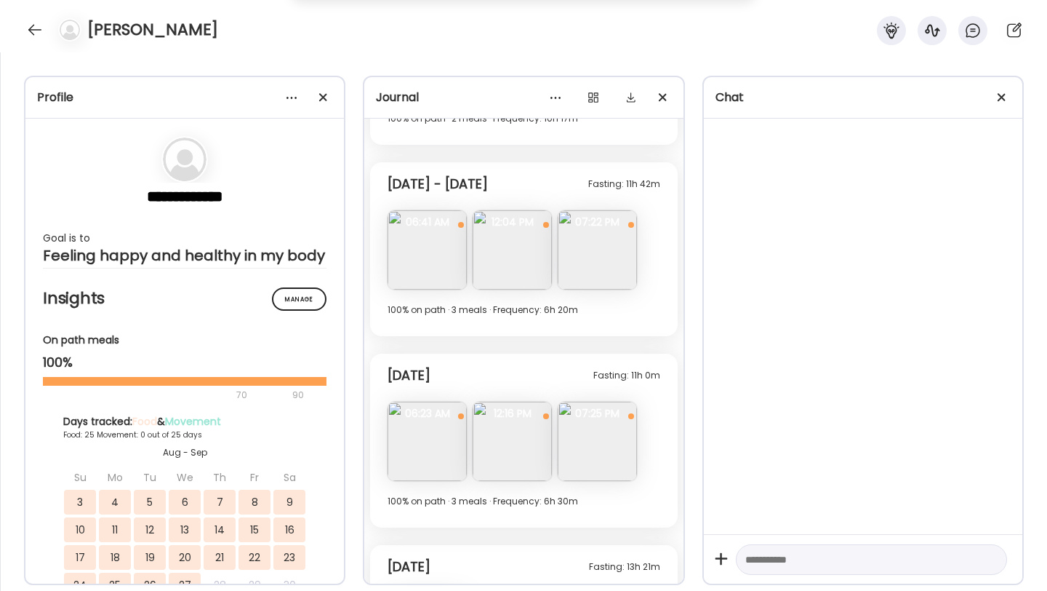
scroll to position [6083, 0]
click at [32, 17] on div "[PERSON_NAME]" at bounding box center [523, 26] width 1047 height 52
click at [32, 27] on div at bounding box center [34, 29] width 23 height 23
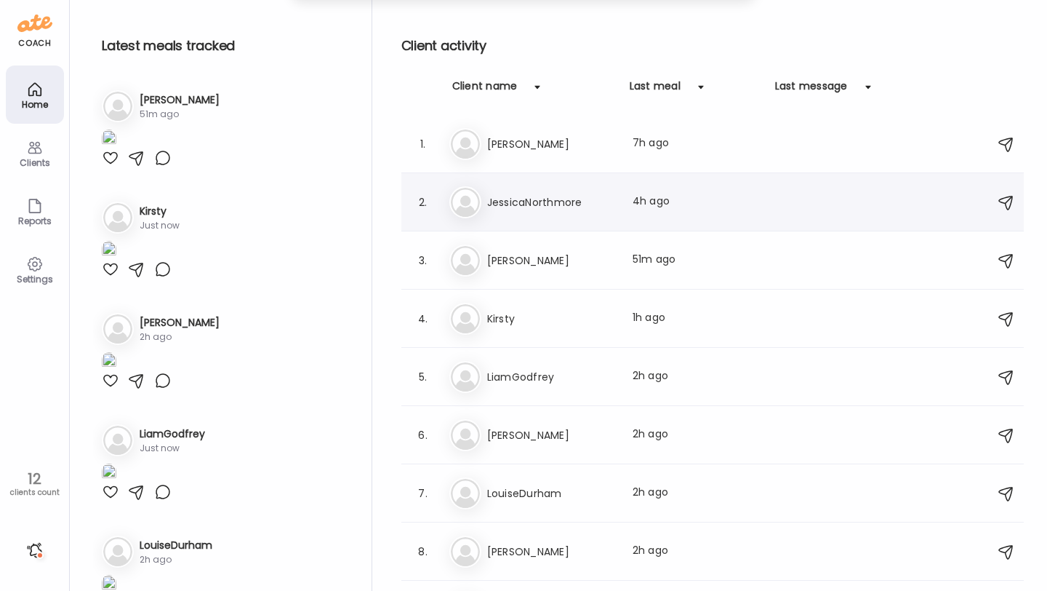
click at [570, 203] on h3 "JessicaNorthmore" at bounding box center [551, 201] width 128 height 17
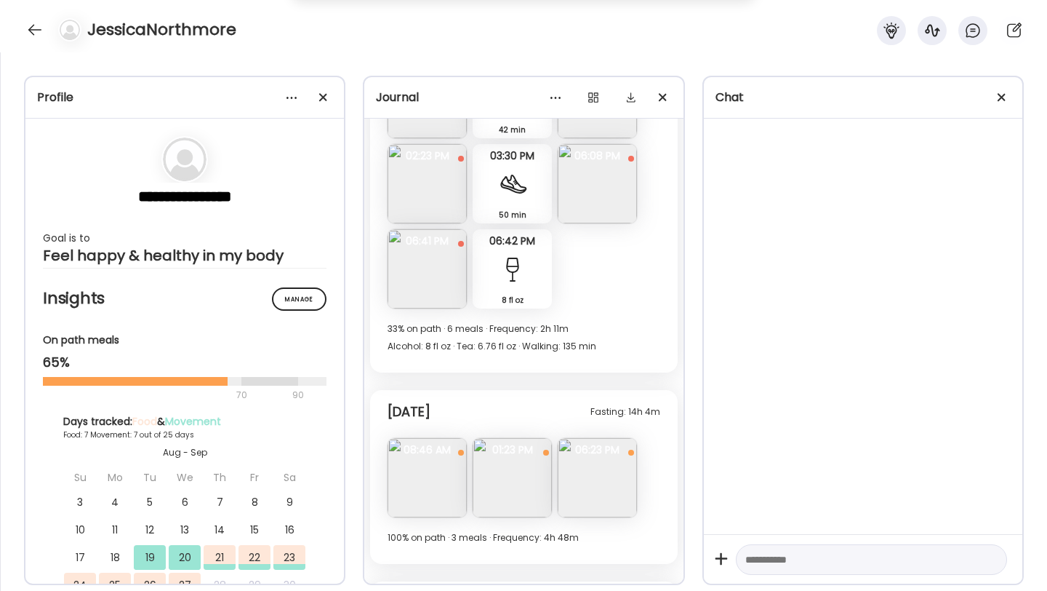
scroll to position [3395, 0]
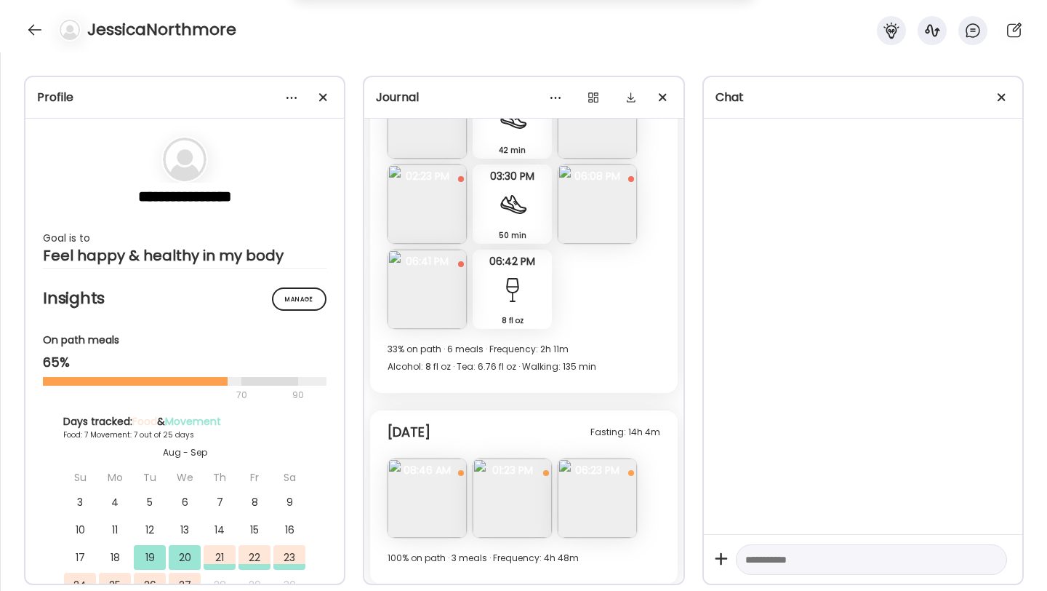
click at [614, 458] on img at bounding box center [597, 497] width 79 height 79
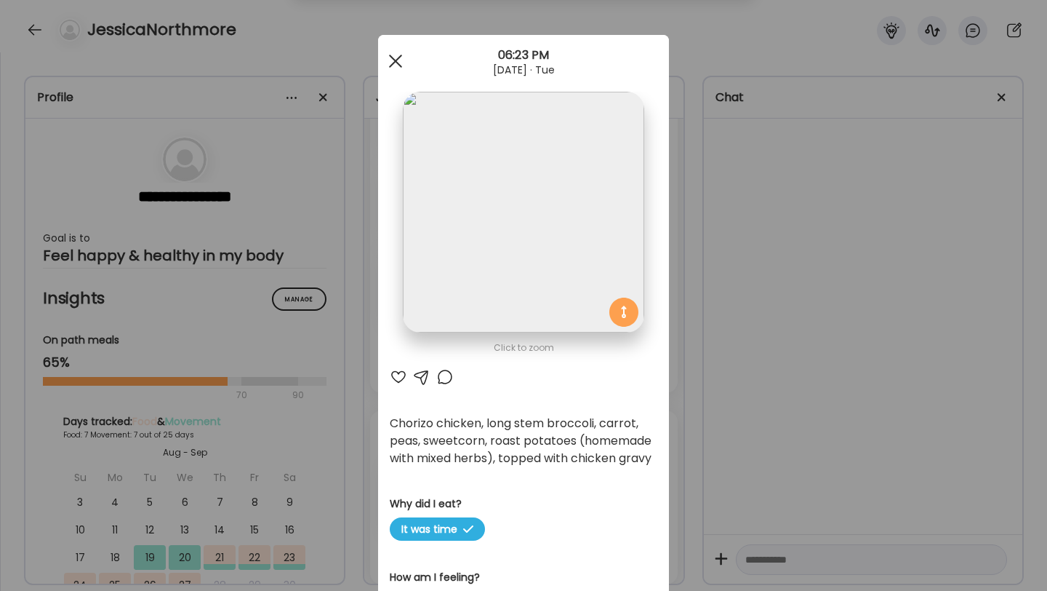
click at [394, 56] on div at bounding box center [395, 61] width 29 height 29
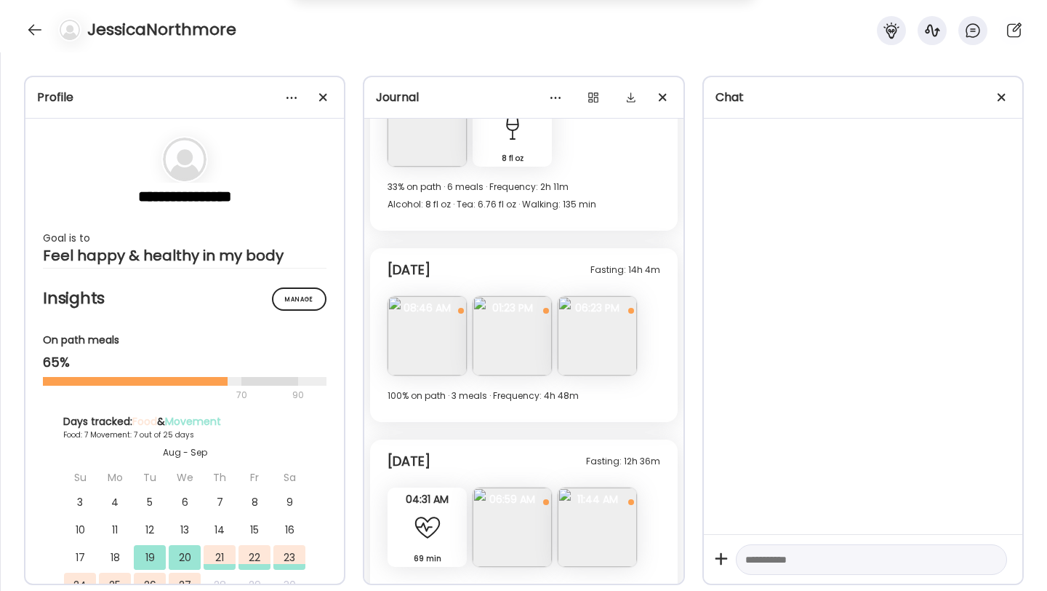
scroll to position [3575, 0]
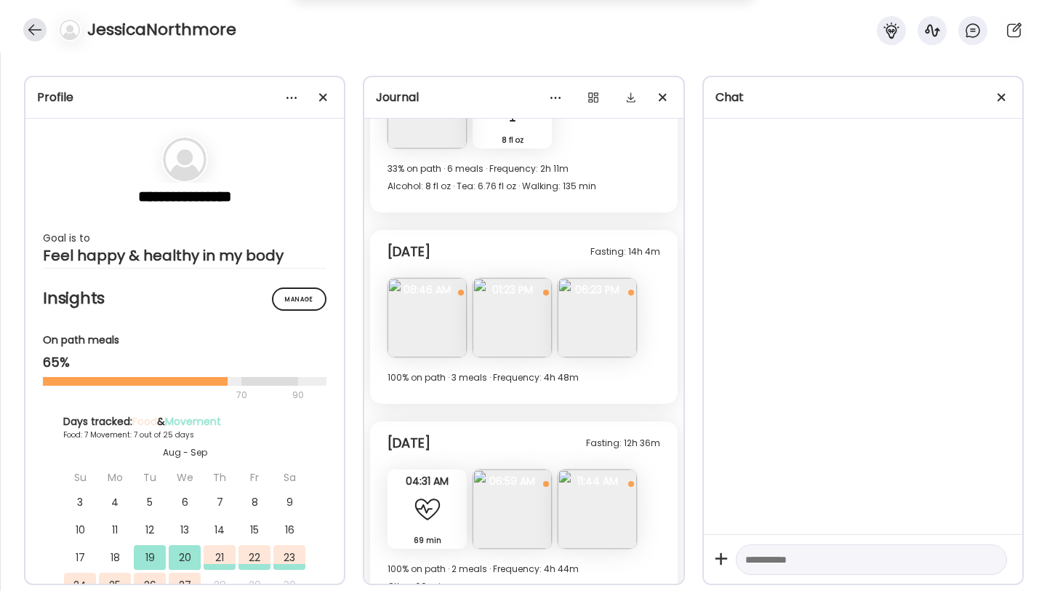
click at [39, 36] on div at bounding box center [34, 29] width 23 height 23
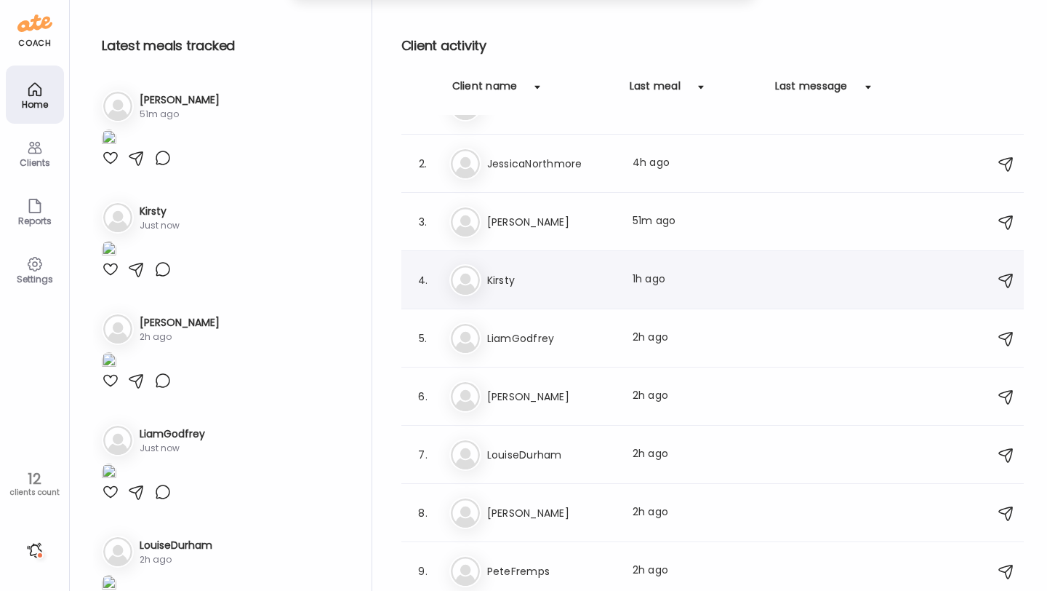
scroll to position [46, 0]
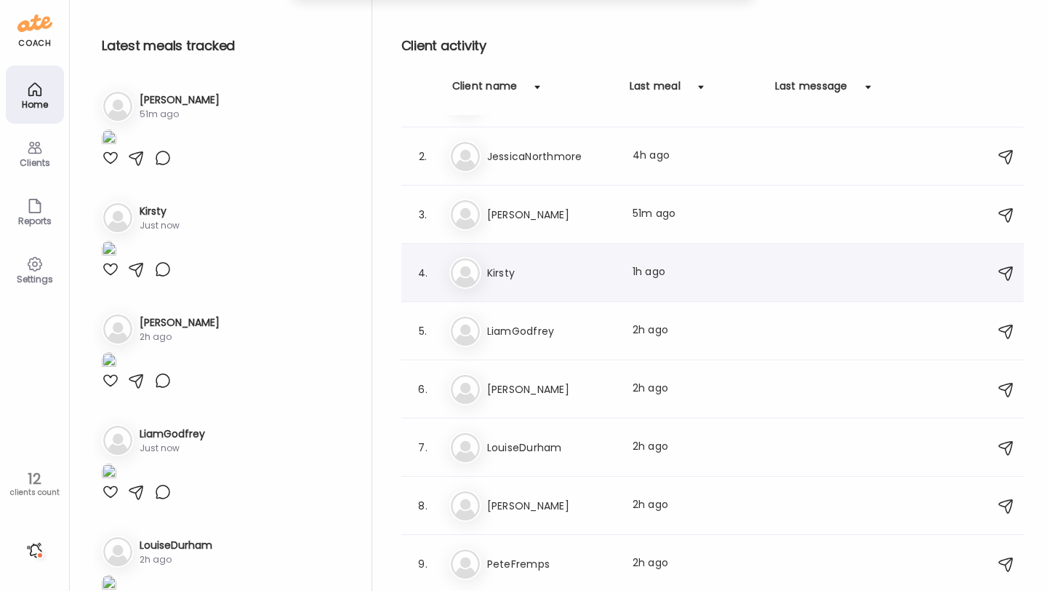
click at [550, 282] on div "Ki Kirsty Last meal: 1h ago" at bounding box center [715, 273] width 531 height 32
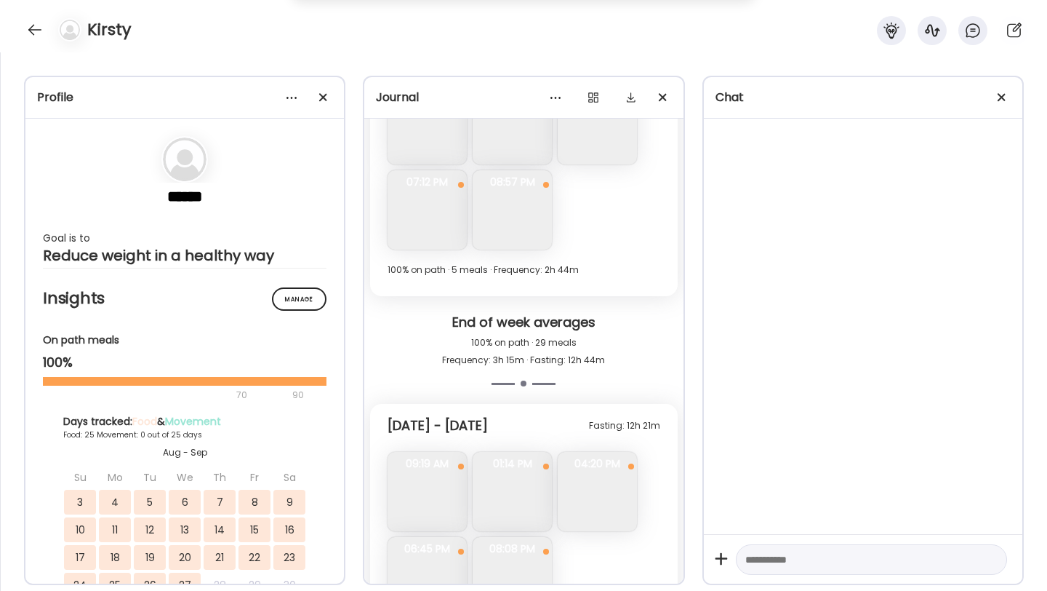
scroll to position [7757, 0]
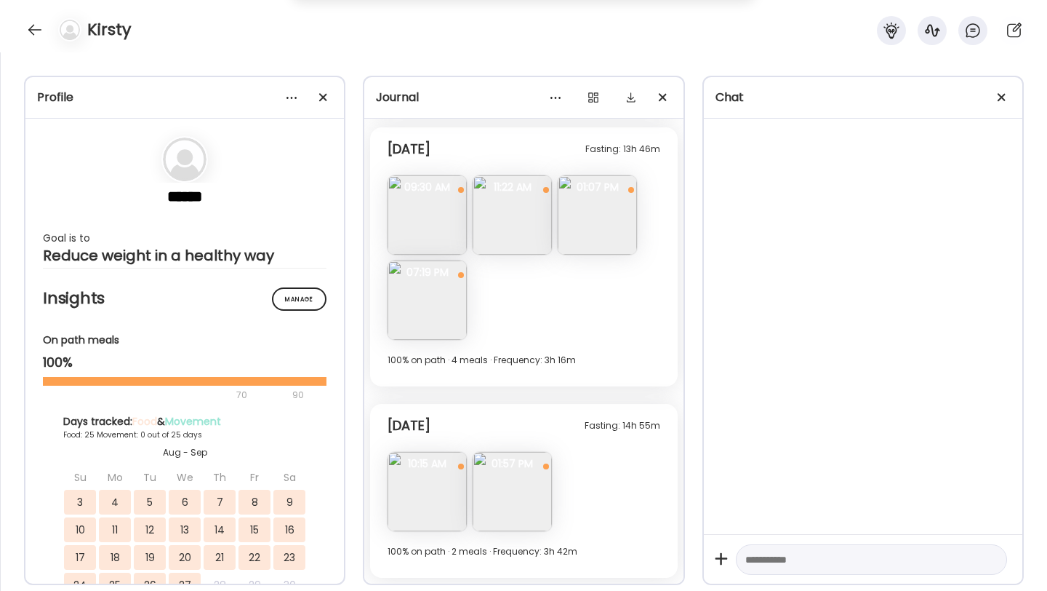
click at [514, 494] on img at bounding box center [512, 491] width 79 height 79
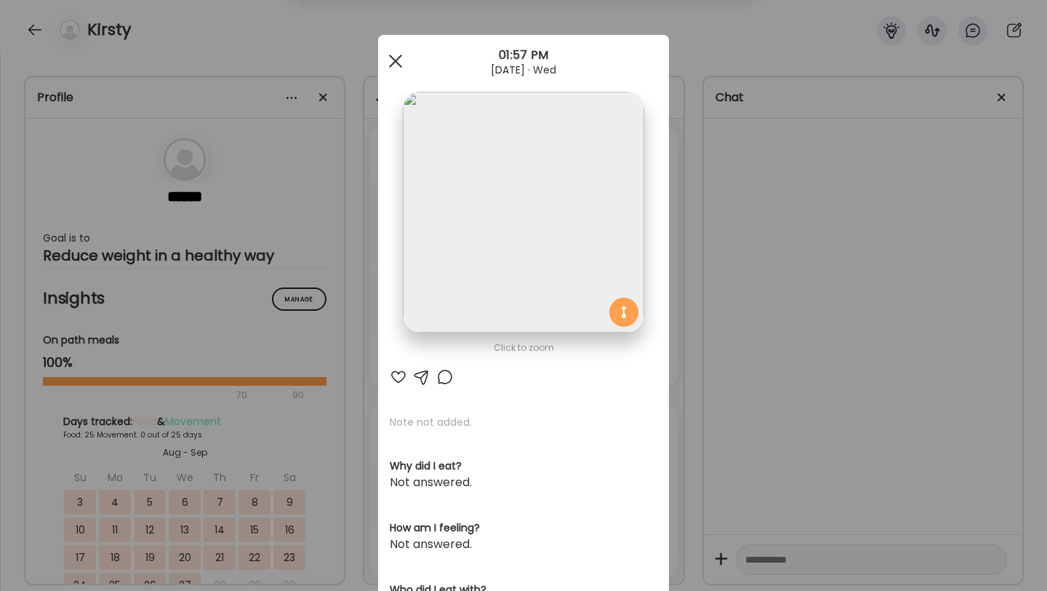
click at [396, 63] on div at bounding box center [395, 61] width 29 height 29
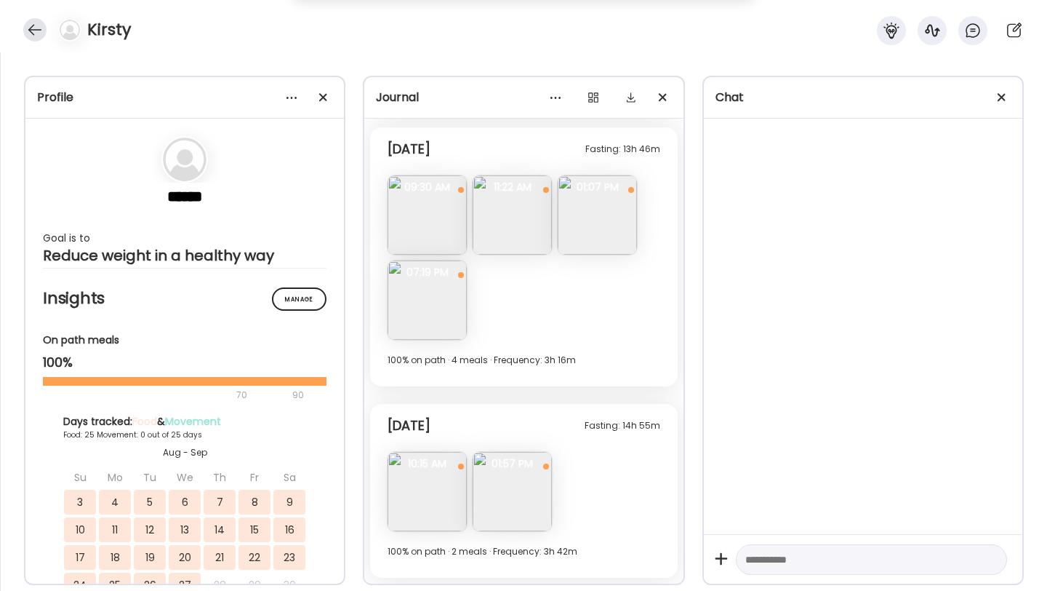
click at [41, 20] on div at bounding box center [34, 29] width 23 height 23
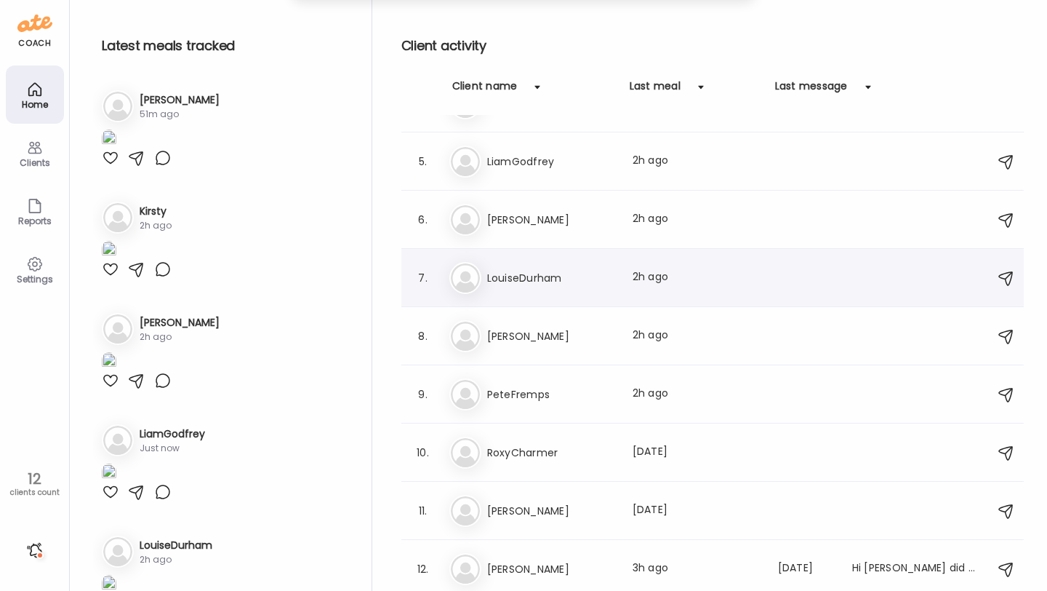
scroll to position [0, 0]
